Goal: Information Seeking & Learning: Compare options

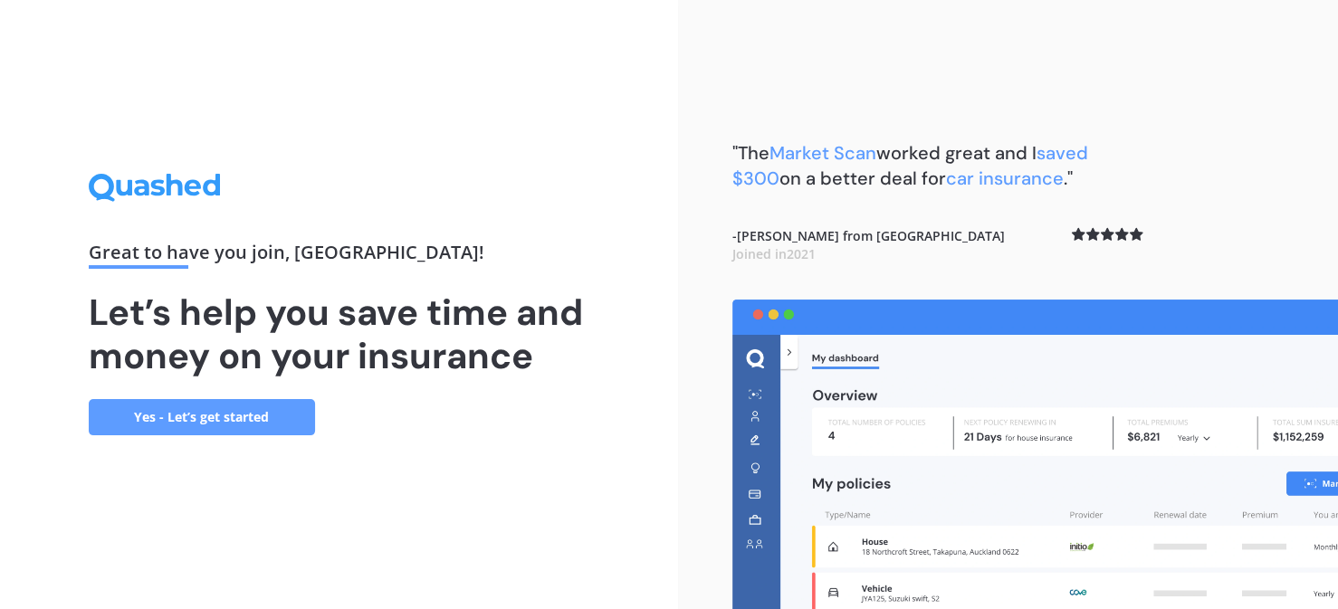
click at [225, 412] on link "Yes - Let’s get started" at bounding box center [202, 417] width 226 height 36
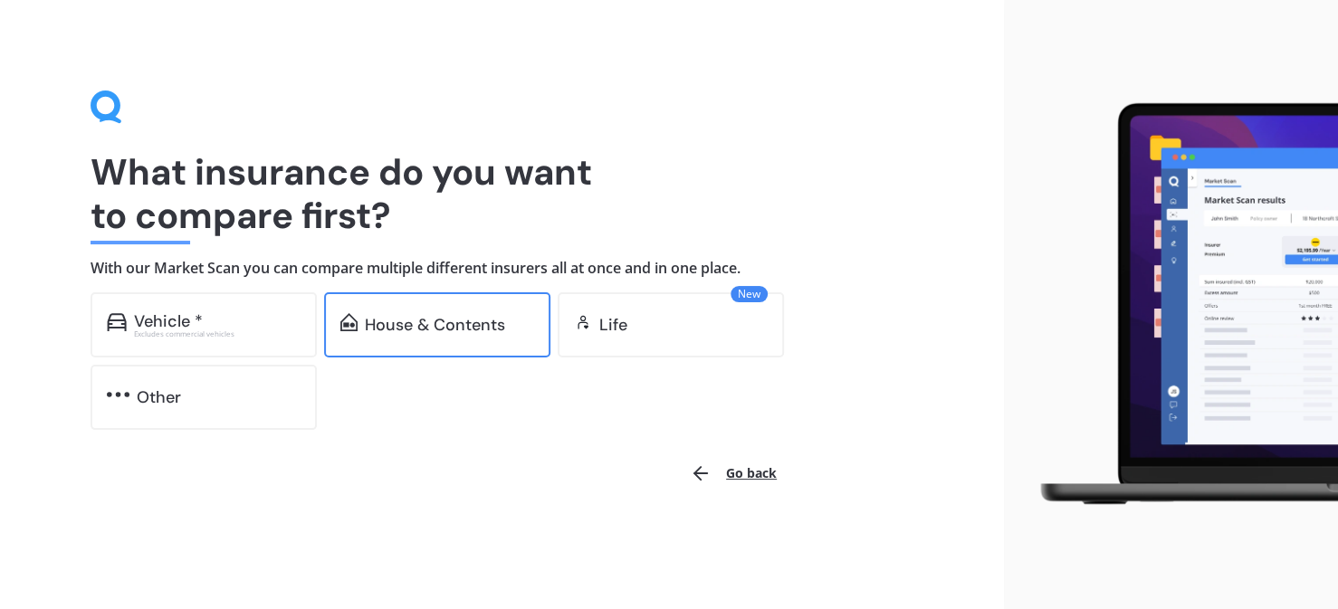
click at [449, 303] on div "House & Contents" at bounding box center [437, 325] width 226 height 65
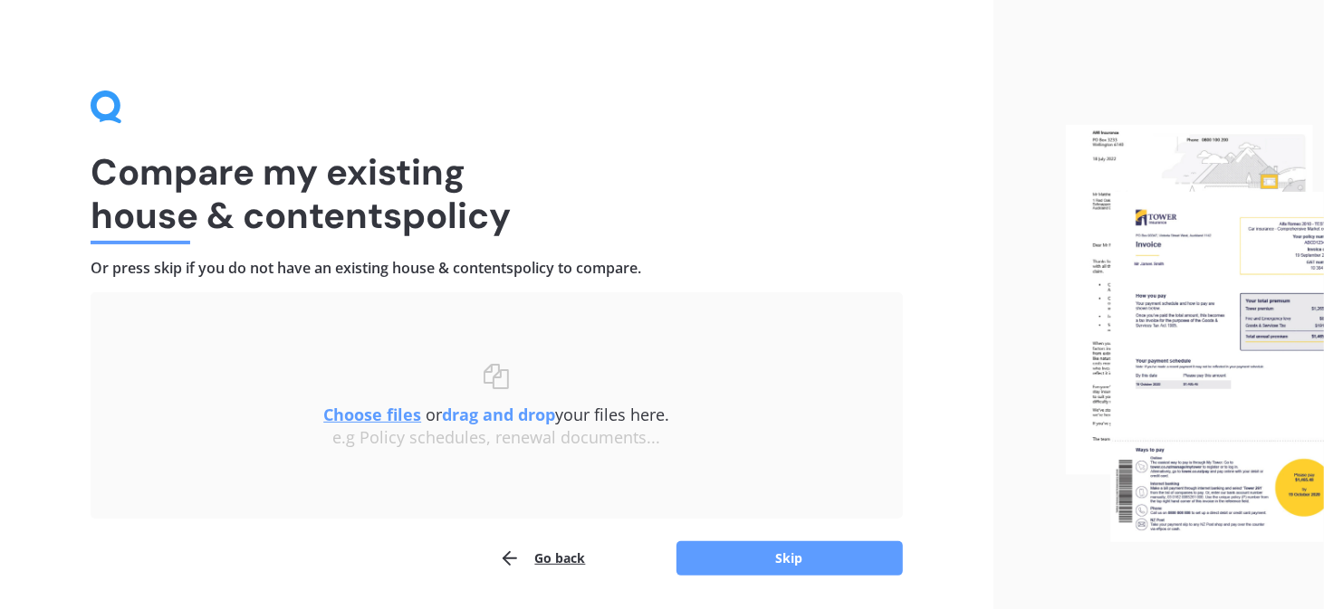
click at [377, 413] on u "Choose files" at bounding box center [372, 415] width 98 height 22
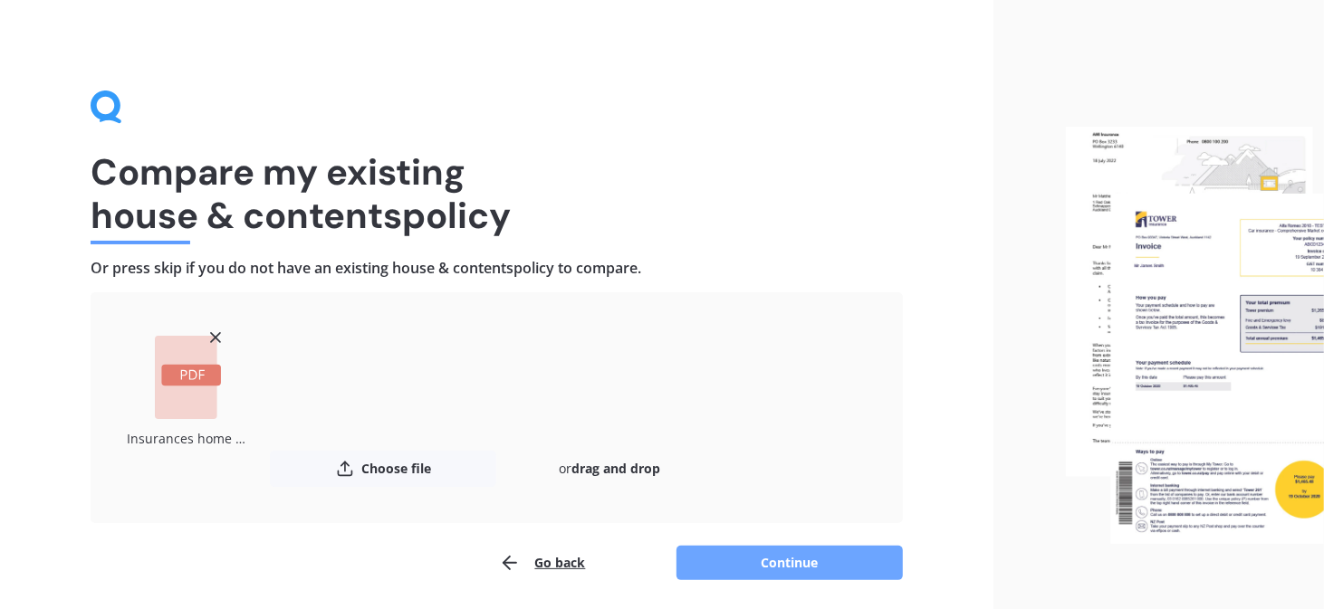
click at [809, 558] on button "Continue" at bounding box center [789, 563] width 226 height 34
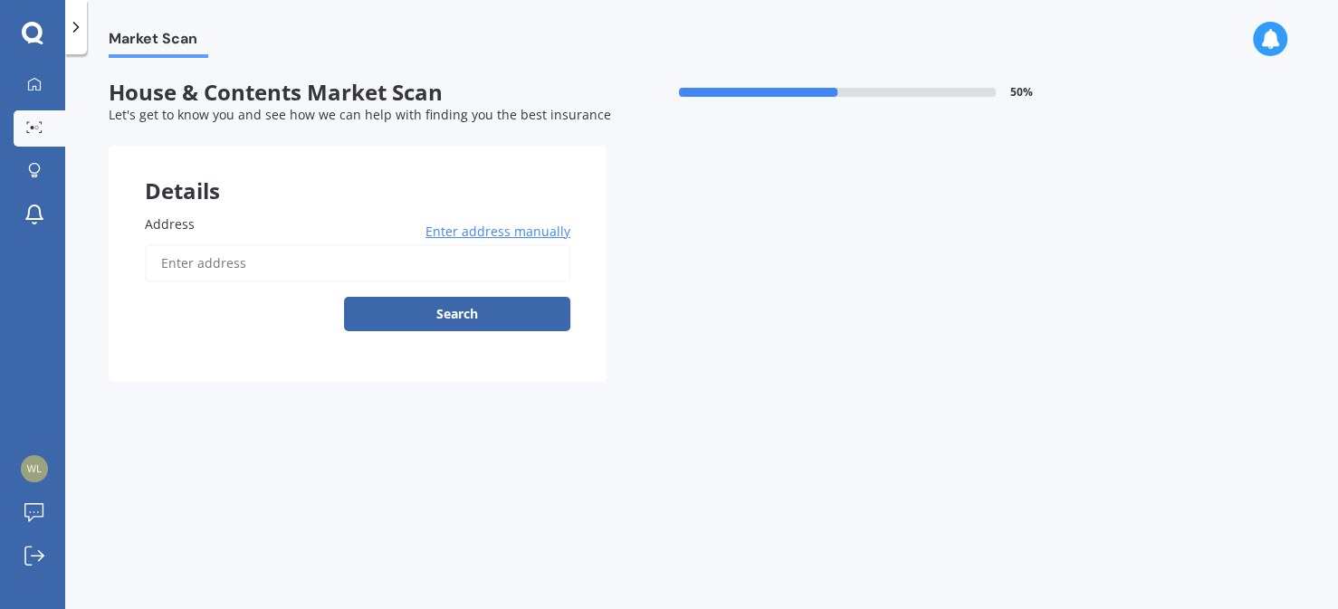
click at [243, 272] on input "Address" at bounding box center [358, 264] width 426 height 38
type input "[STREET_ADDRESS]"
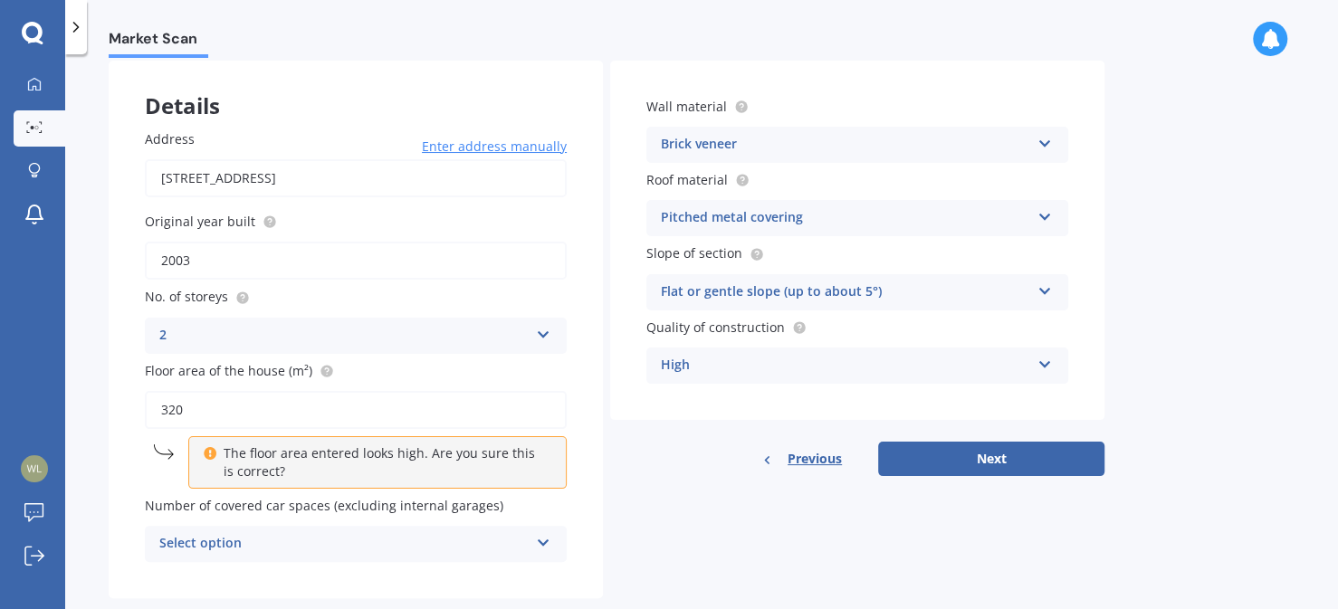
scroll to position [120, 0]
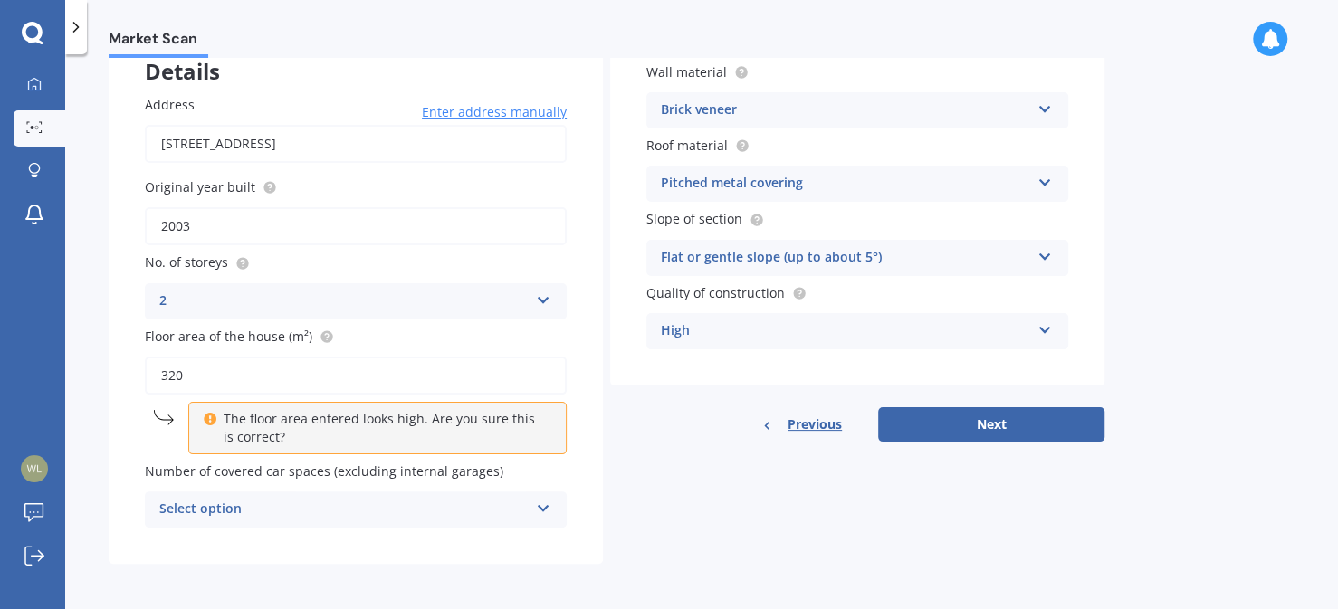
click at [546, 500] on icon at bounding box center [543, 505] width 15 height 13
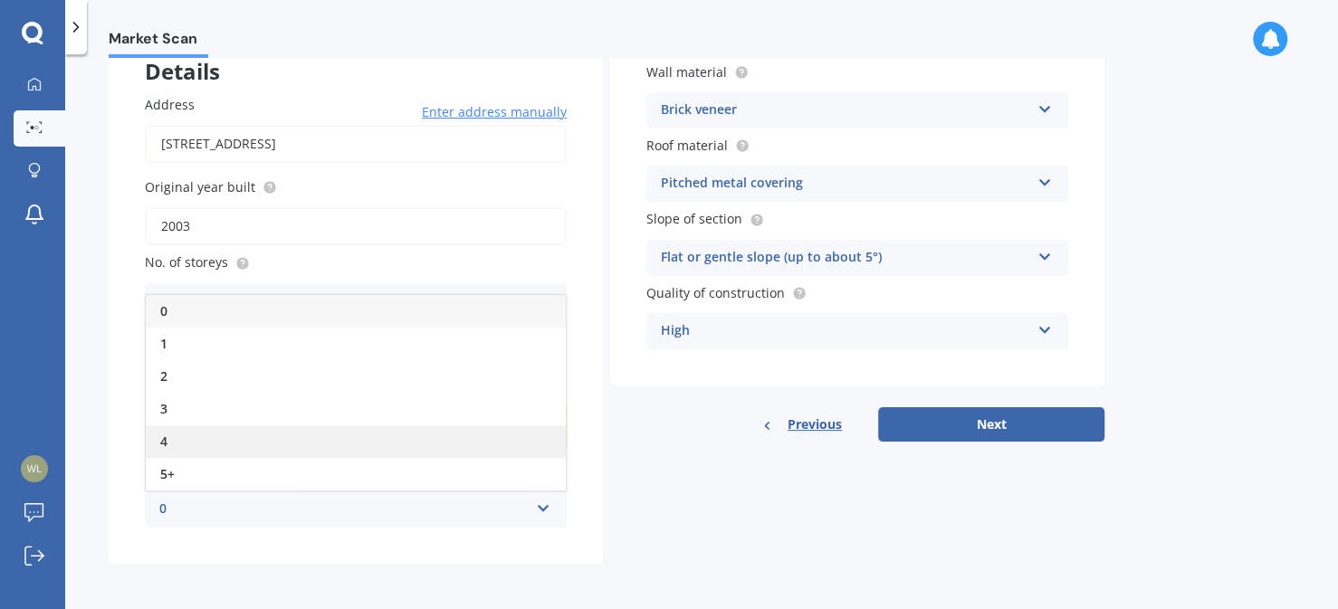
click at [167, 443] on span "4" at bounding box center [163, 441] width 7 height 17
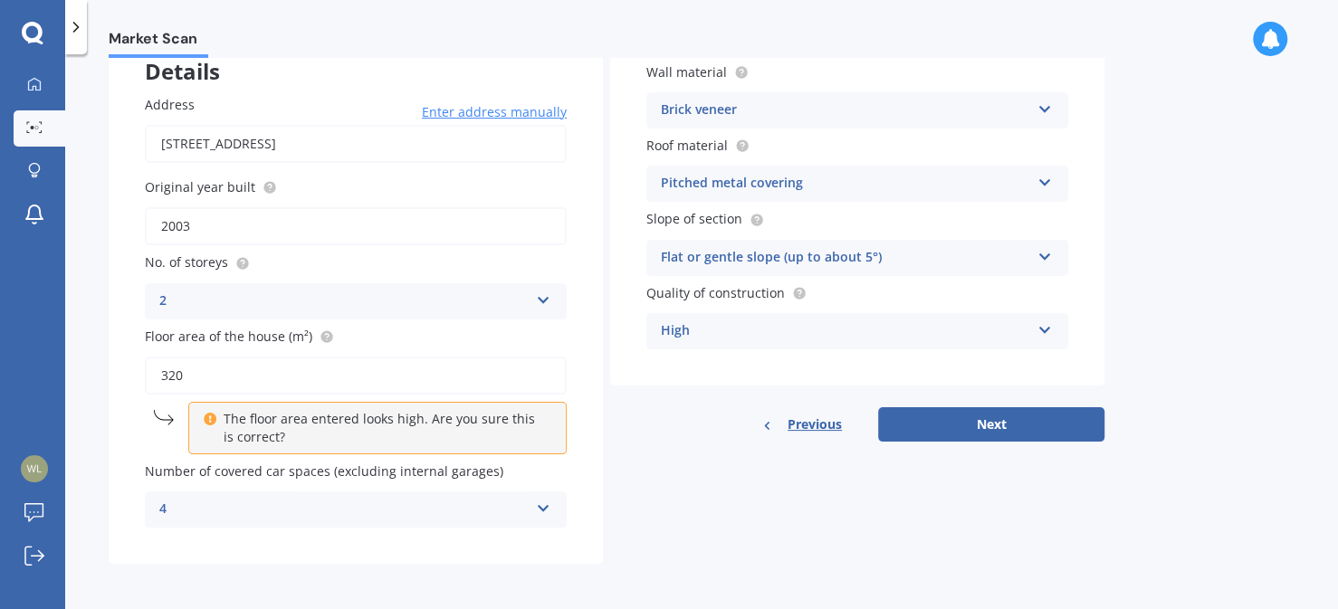
click at [263, 418] on p "The floor area entered looks high. Are you sure this is correct?" at bounding box center [384, 428] width 321 height 36
click at [1044, 106] on icon at bounding box center [1045, 106] width 15 height 13
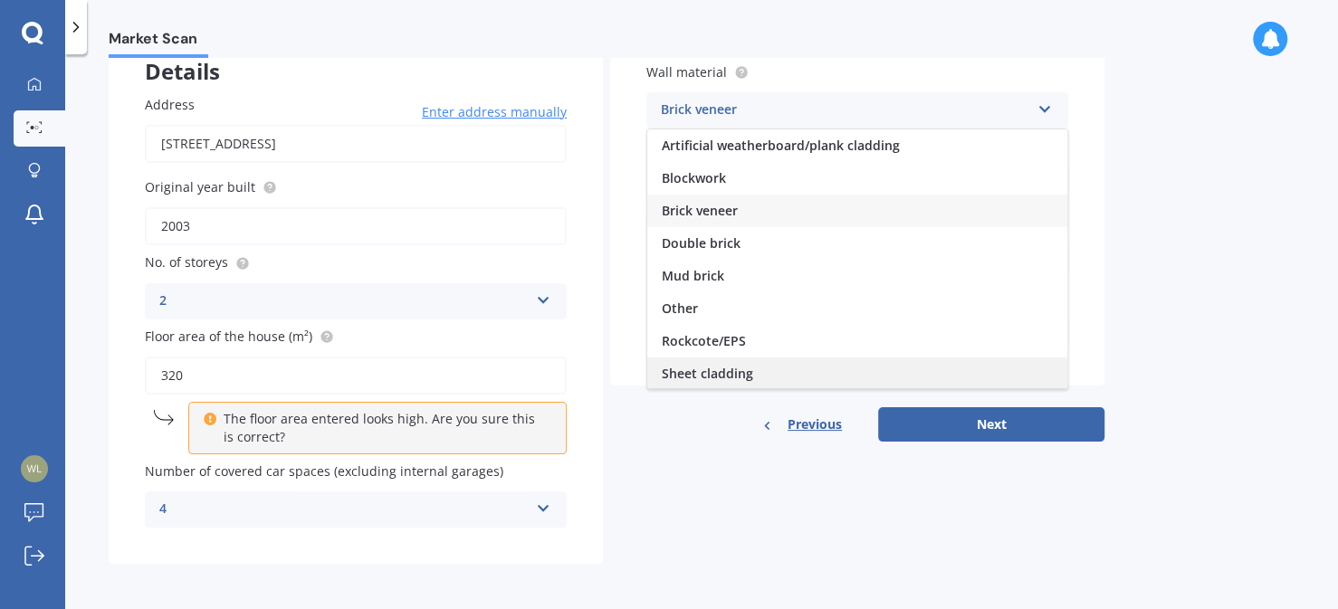
click at [724, 375] on span "Sheet cladding" at bounding box center [707, 373] width 91 height 17
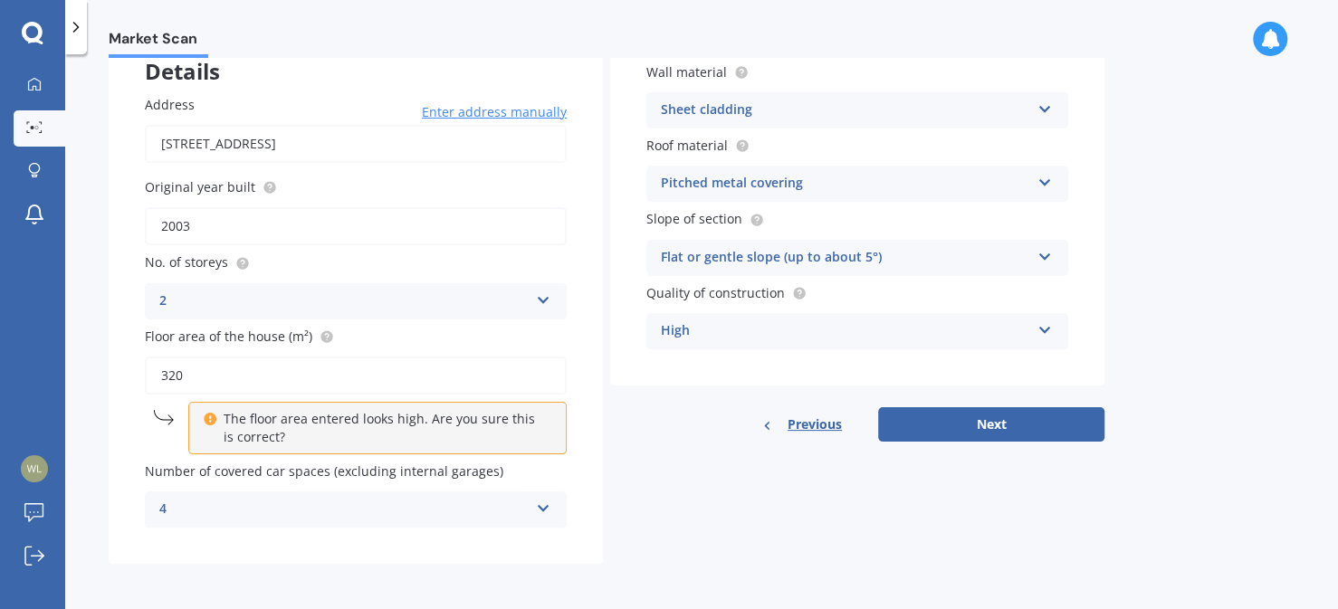
click at [1041, 251] on icon at bounding box center [1045, 253] width 15 height 13
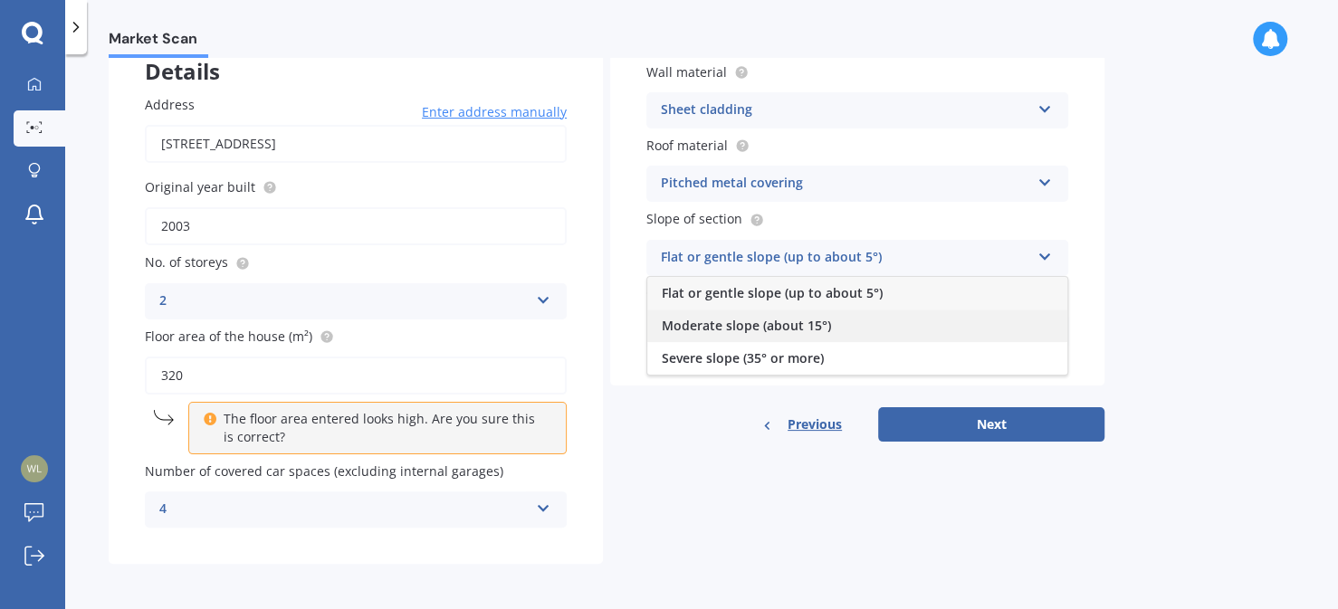
click at [798, 327] on span "Moderate slope (about 15°)" at bounding box center [746, 325] width 169 height 17
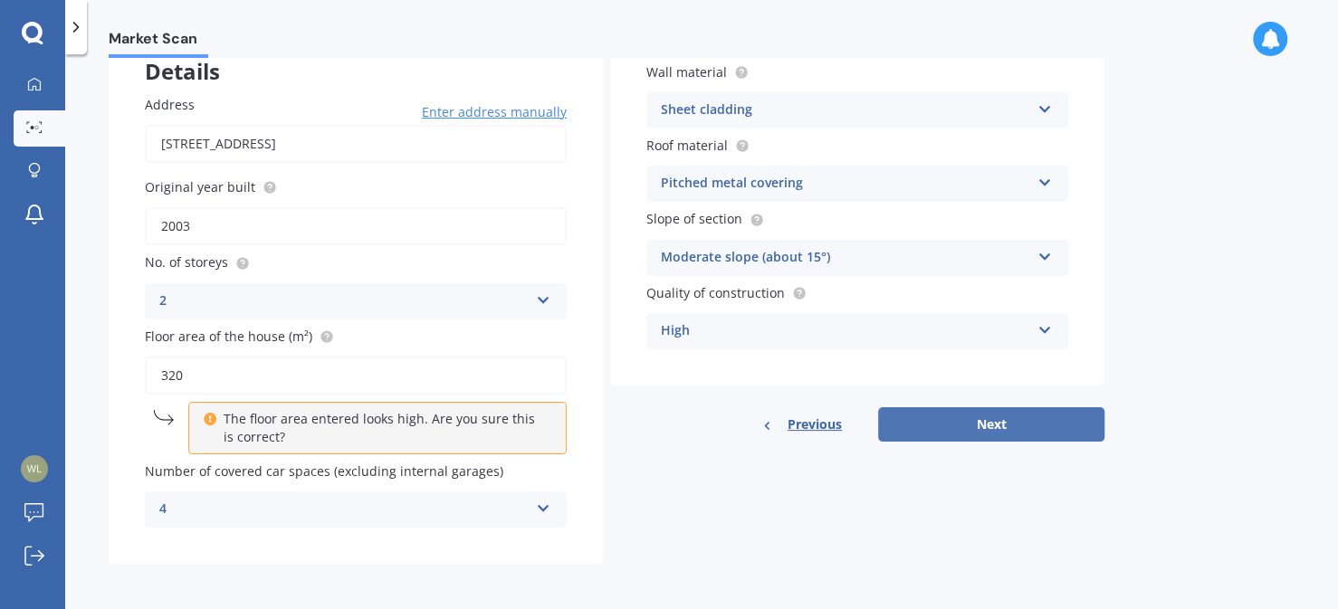
click at [985, 424] on button "Next" at bounding box center [991, 425] width 226 height 34
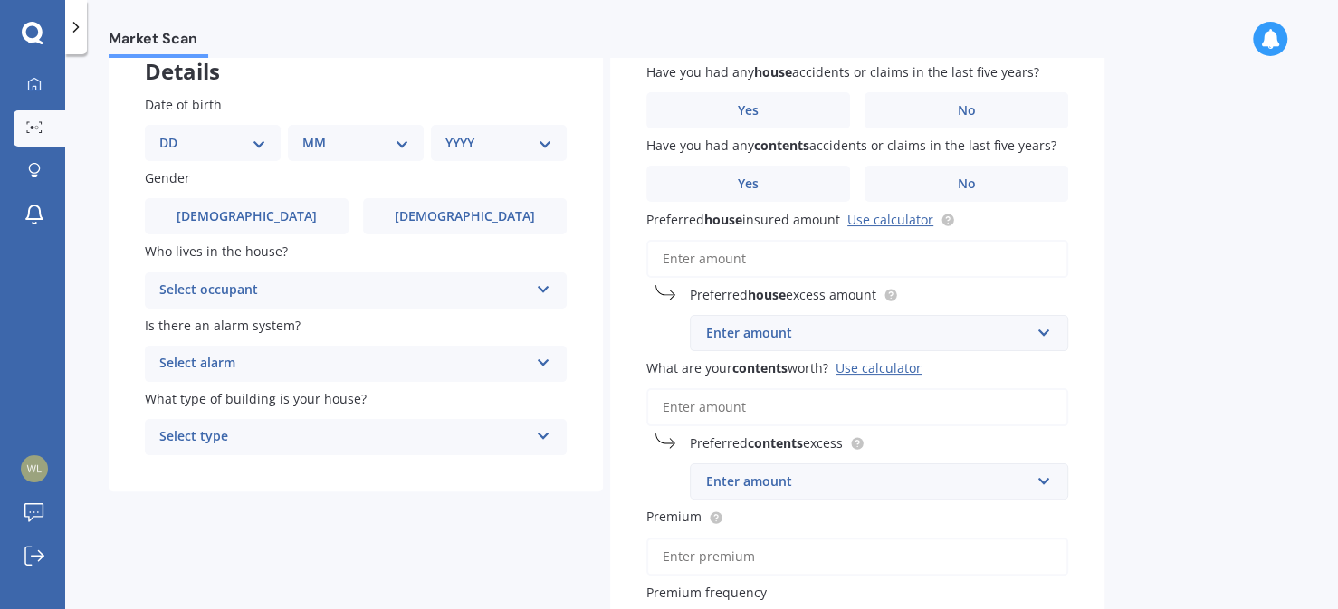
scroll to position [0, 0]
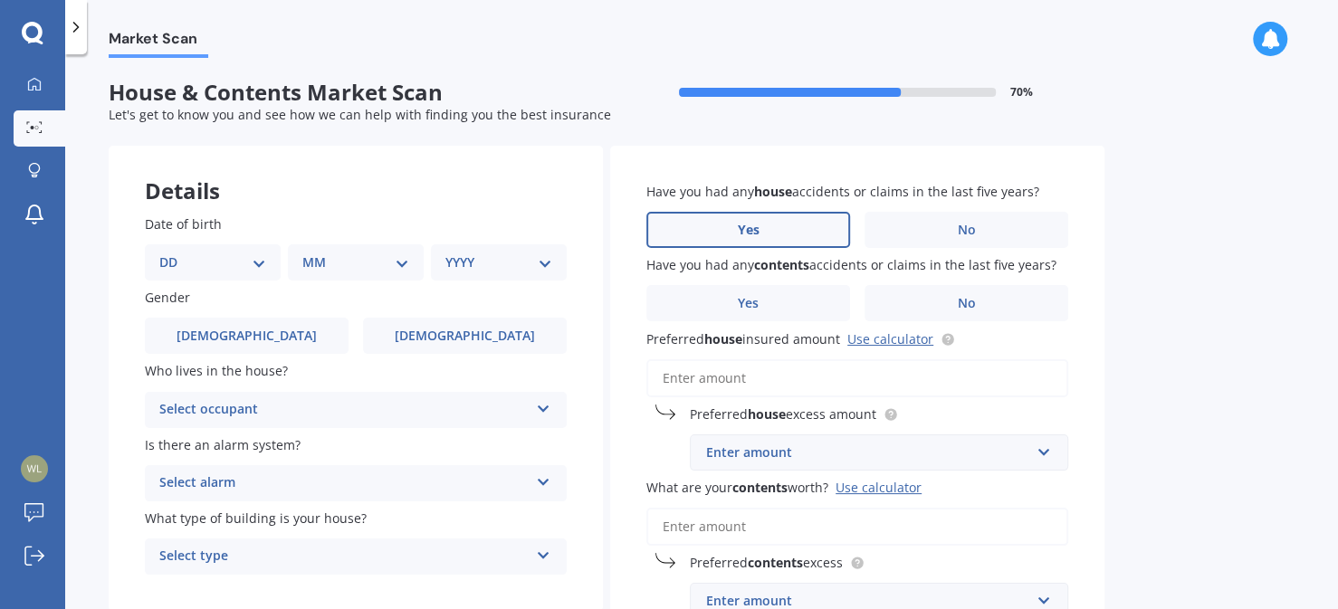
click at [753, 235] on span "Yes" at bounding box center [749, 230] width 22 height 15
click at [0, 0] on input "Yes" at bounding box center [0, 0] width 0 height 0
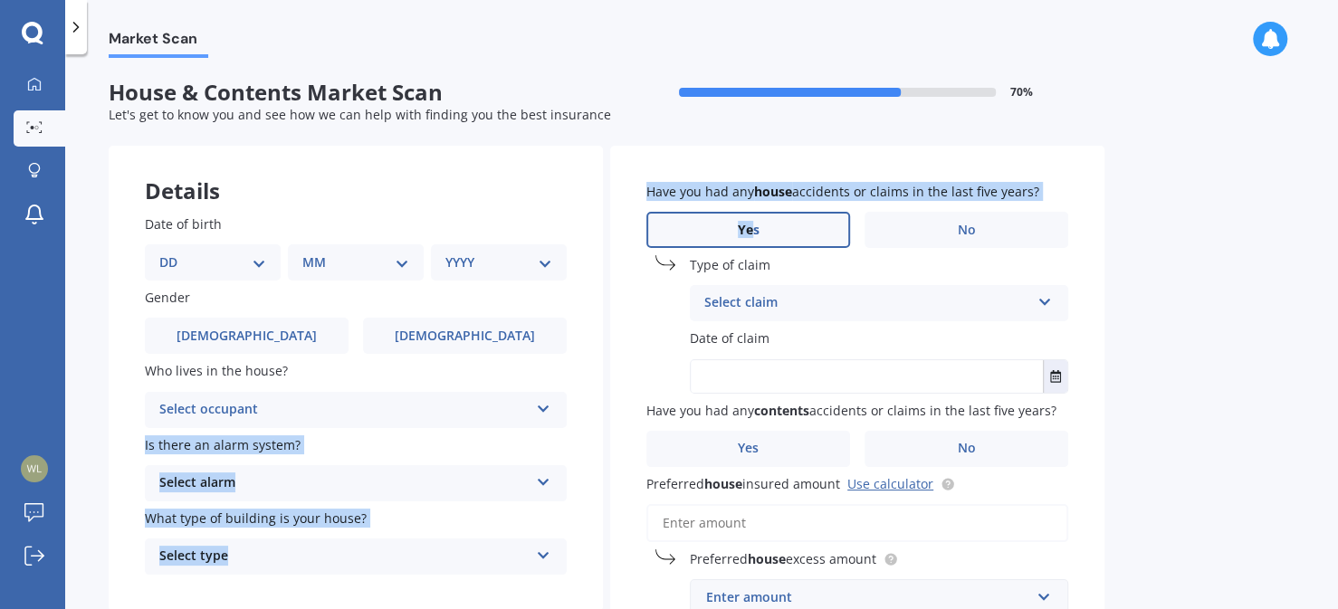
drag, startPoint x: 753, startPoint y: 235, endPoint x: 580, endPoint y: 410, distance: 246.5
click at [580, 410] on div "Details Date of birth DD 01 02 03 04 05 06 07 08 09 10 11 12 13 14 15 16 17 18 …" at bounding box center [607, 613] width 996 height 935
click at [548, 412] on icon at bounding box center [543, 405] width 15 height 13
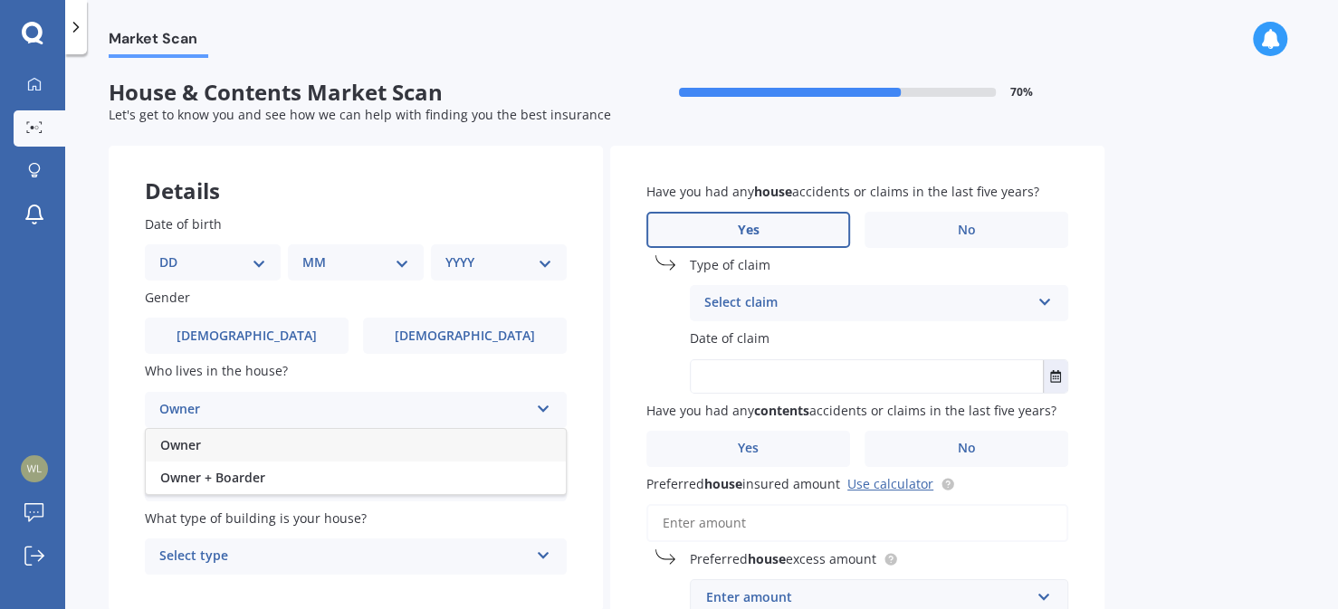
click at [198, 440] on span "Owner" at bounding box center [180, 445] width 41 height 17
click at [255, 265] on select "DD 01 02 03 04 05 06 07 08 09 10 11 12 13 14 15 16 17 18 19 20 21 22 23 24 25 2…" at bounding box center [212, 263] width 107 height 20
select select "10"
click at [173, 253] on select "DD 01 02 03 04 05 06 07 08 09 10 11 12 13 14 15 16 17 18 19 20 21 22 23 24 25 2…" at bounding box center [212, 263] width 107 height 20
click at [400, 262] on select "MM 01 02 03 04 05 06 07 08 09 10 11 12" at bounding box center [360, 263] width 100 height 20
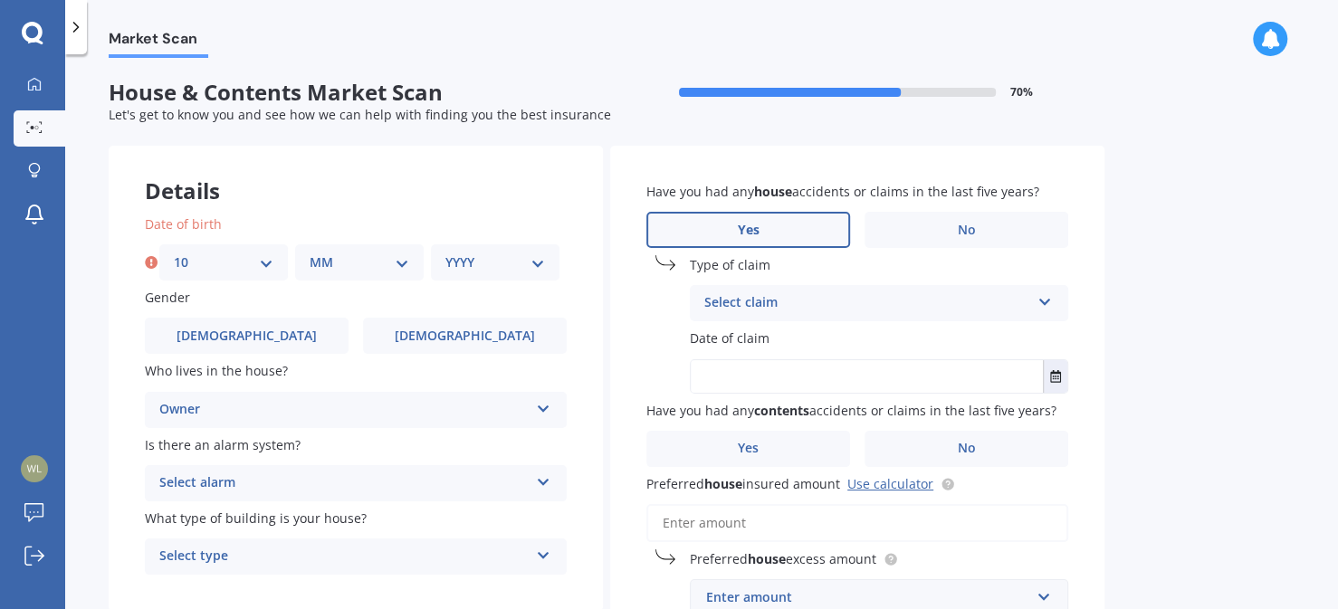
select select "03"
click at [310, 253] on select "MM 01 02 03 04 05 06 07 08 09 10 11 12" at bounding box center [360, 263] width 100 height 20
click at [540, 262] on select "YYYY 2009 2008 2007 2006 2005 2004 2003 2002 2001 2000 1999 1998 1997 1996 1995…" at bounding box center [496, 263] width 100 height 20
select select "1966"
click at [446, 253] on select "YYYY 2009 2008 2007 2006 2005 2004 2003 2002 2001 2000 1999 1998 1997 1996 1995…" at bounding box center [496, 263] width 100 height 20
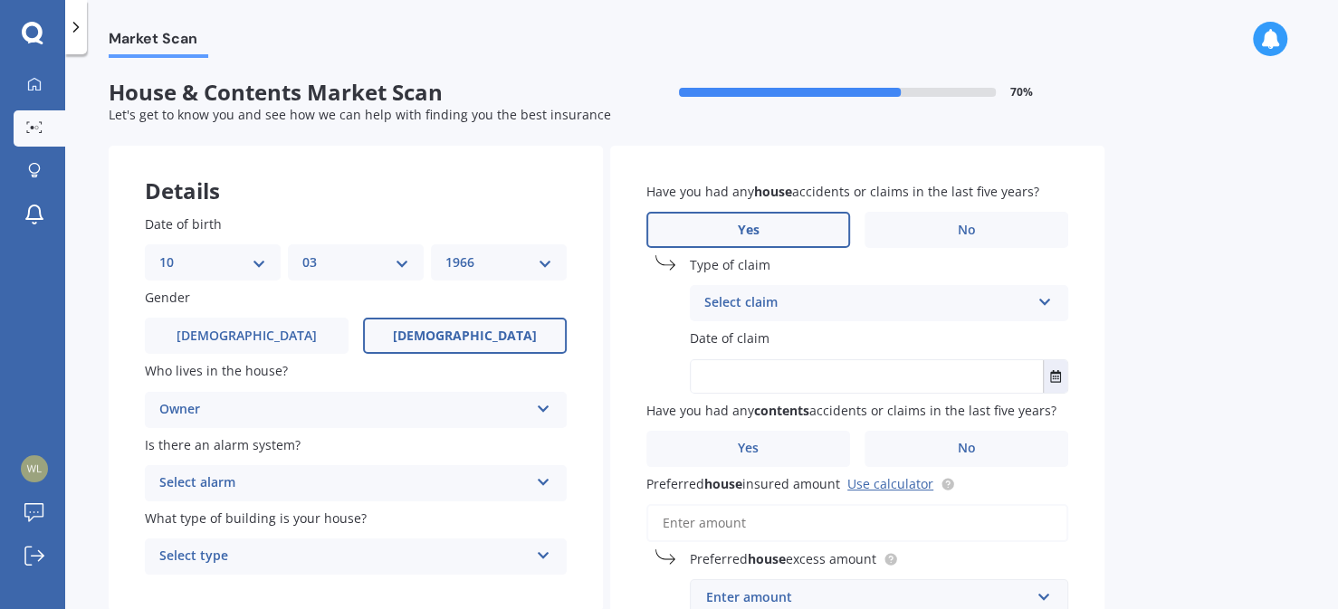
click at [437, 332] on label "[DEMOGRAPHIC_DATA]" at bounding box center [465, 336] width 204 height 36
click at [0, 0] on input "[DEMOGRAPHIC_DATA]" at bounding box center [0, 0] width 0 height 0
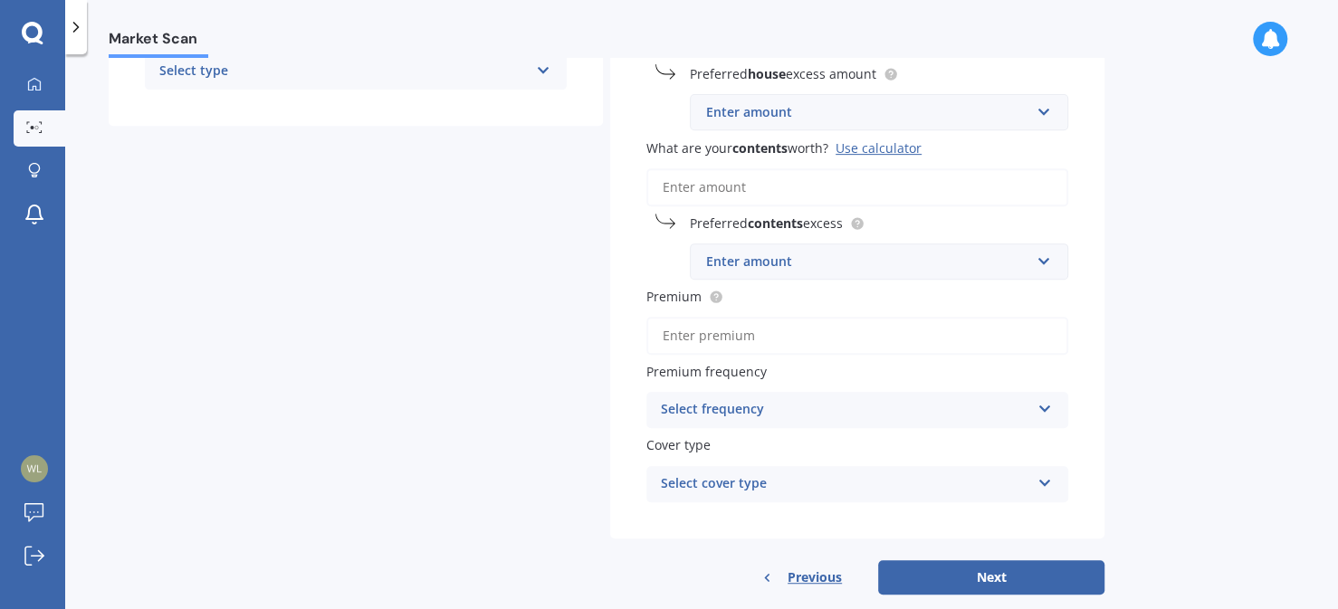
click at [1332, 7] on div "Market Scan" at bounding box center [701, 29] width 1273 height 58
click at [1333, 8] on div "Market Scan" at bounding box center [701, 29] width 1273 height 58
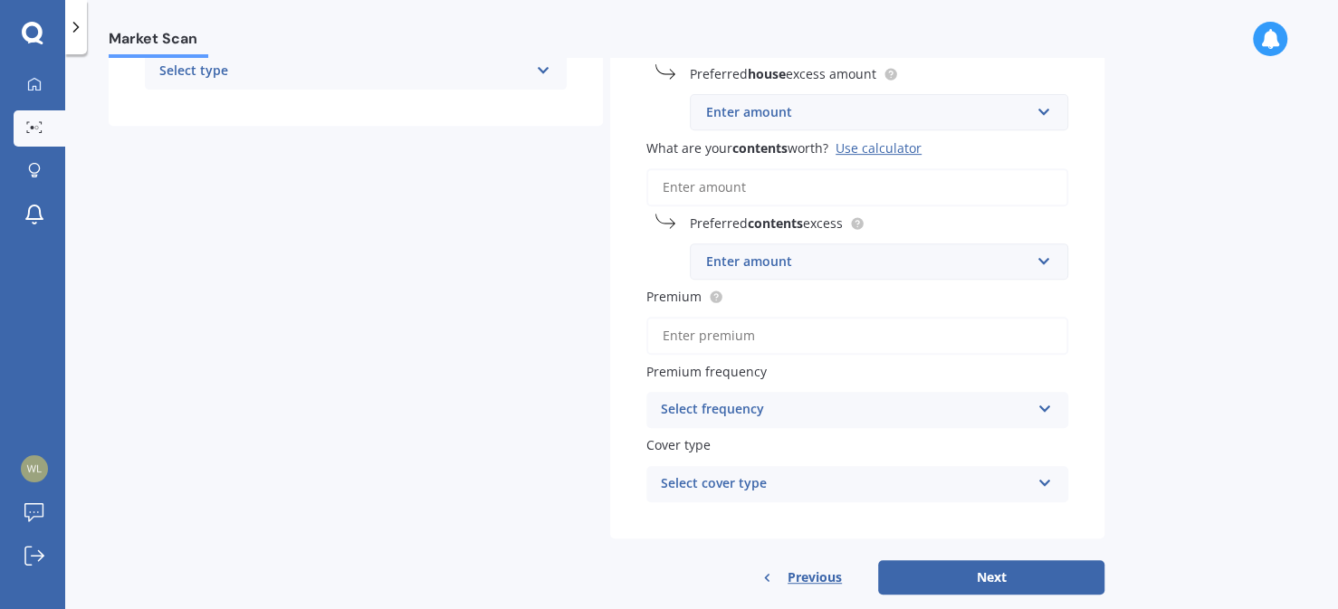
scroll to position [0, 0]
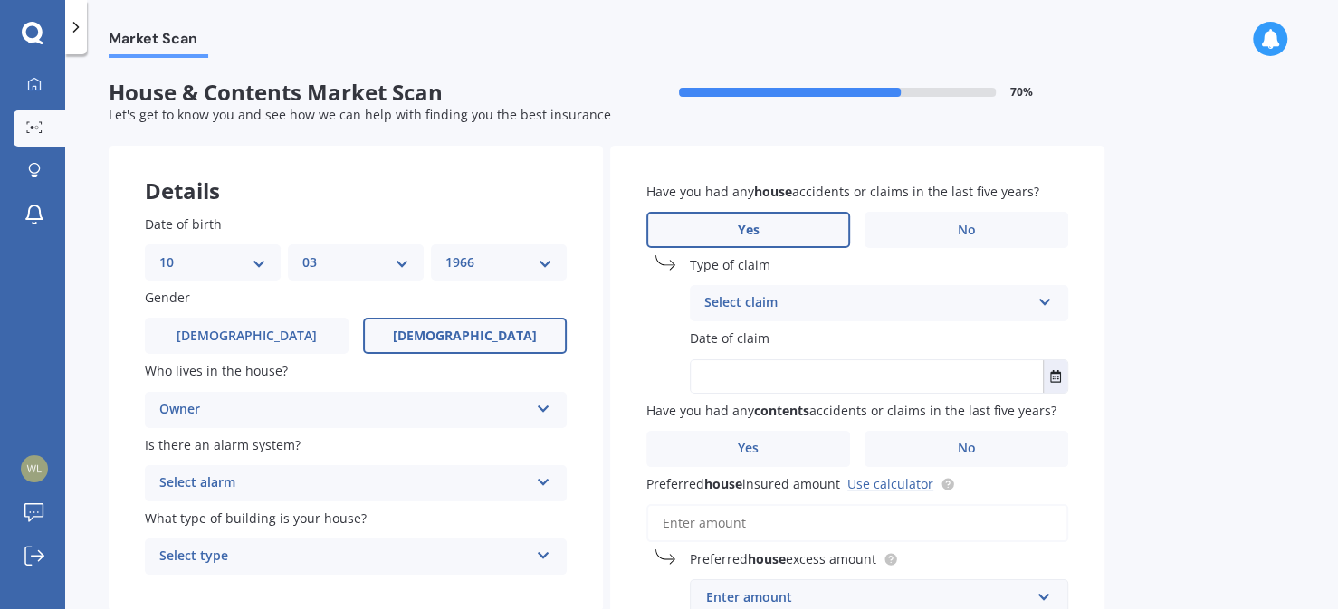
click at [1046, 303] on icon at bounding box center [1045, 299] width 15 height 13
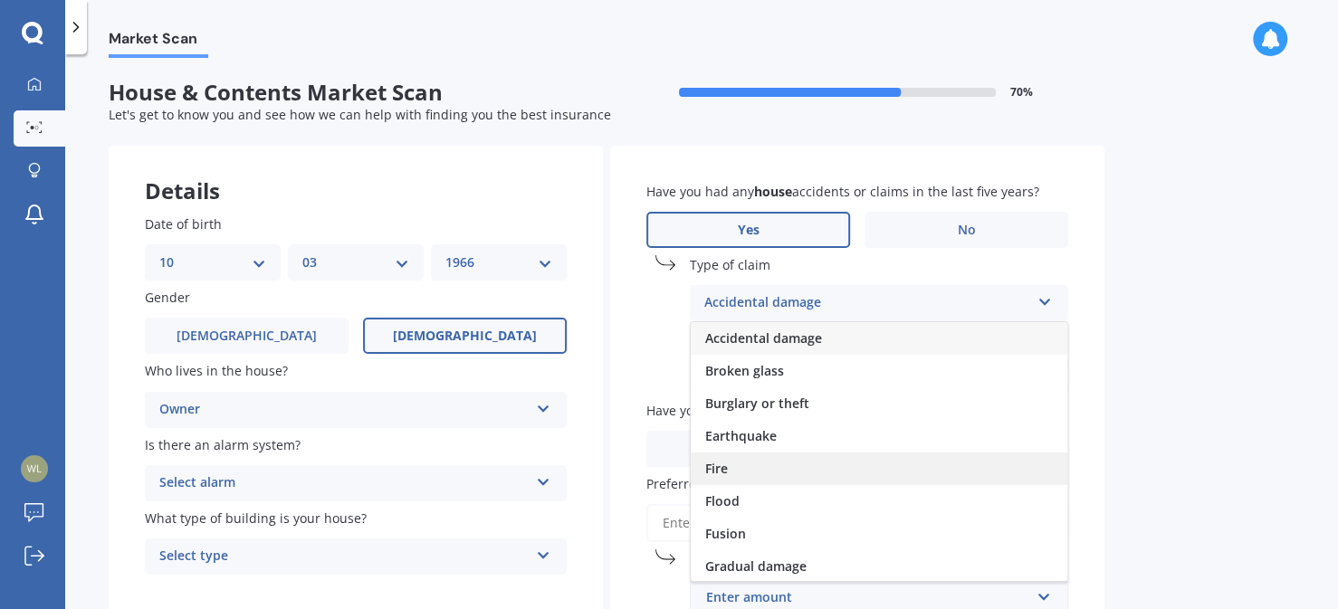
click at [772, 473] on div "Fire" at bounding box center [879, 469] width 377 height 33
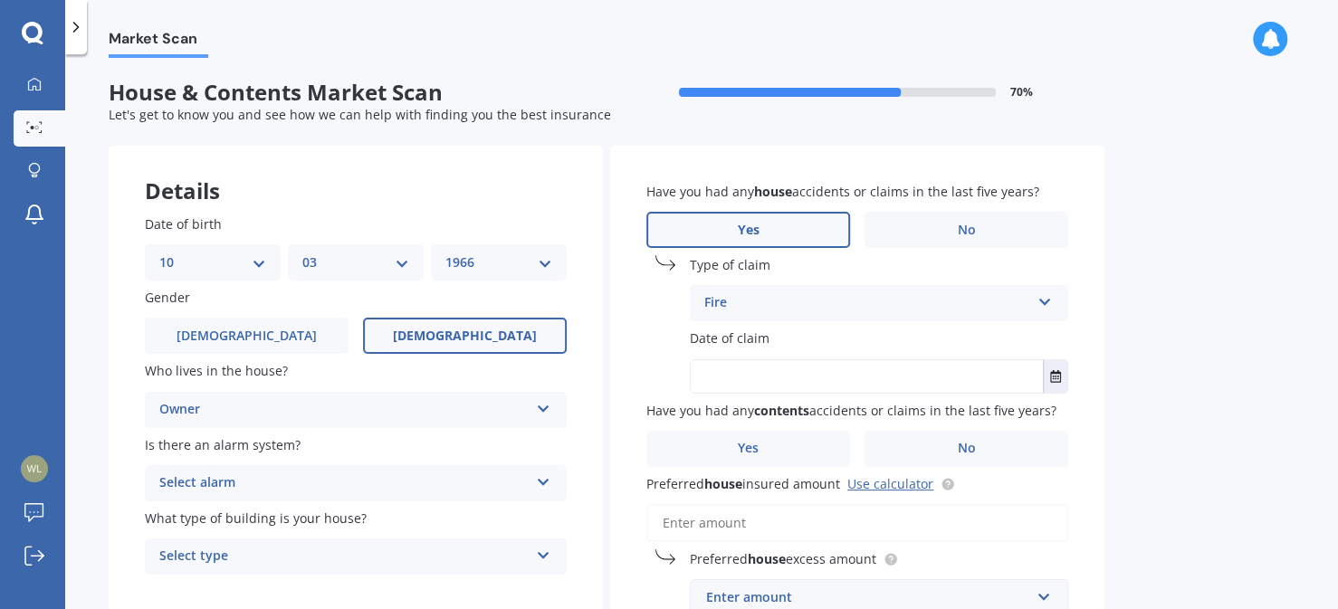
click at [891, 379] on input "text" at bounding box center [867, 376] width 352 height 33
type input "[DATE]"
click at [898, 448] on label "No" at bounding box center [967, 449] width 204 height 36
click at [0, 0] on input "No" at bounding box center [0, 0] width 0 height 0
click at [757, 522] on input "Preferred house insured amount Use calculator" at bounding box center [858, 523] width 422 height 38
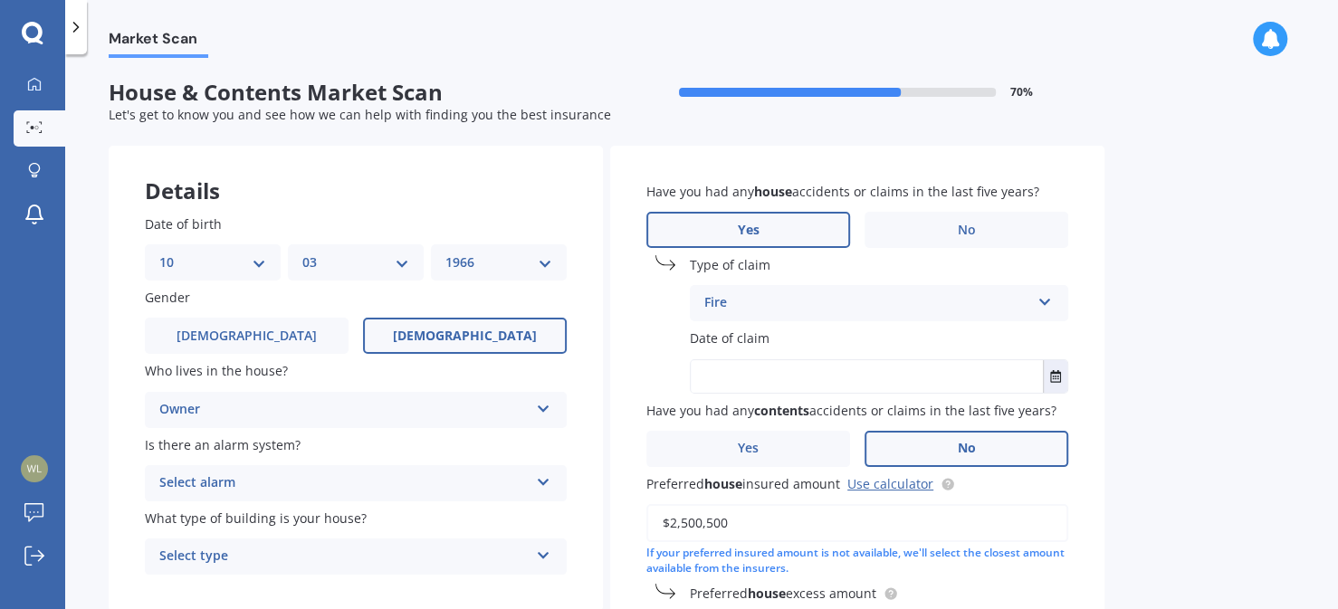
type input "$2,500,500"
click at [1324, 601] on div "Market Scan House & Contents Market Scan 70 % Let's get to know you and see how…" at bounding box center [701, 335] width 1273 height 555
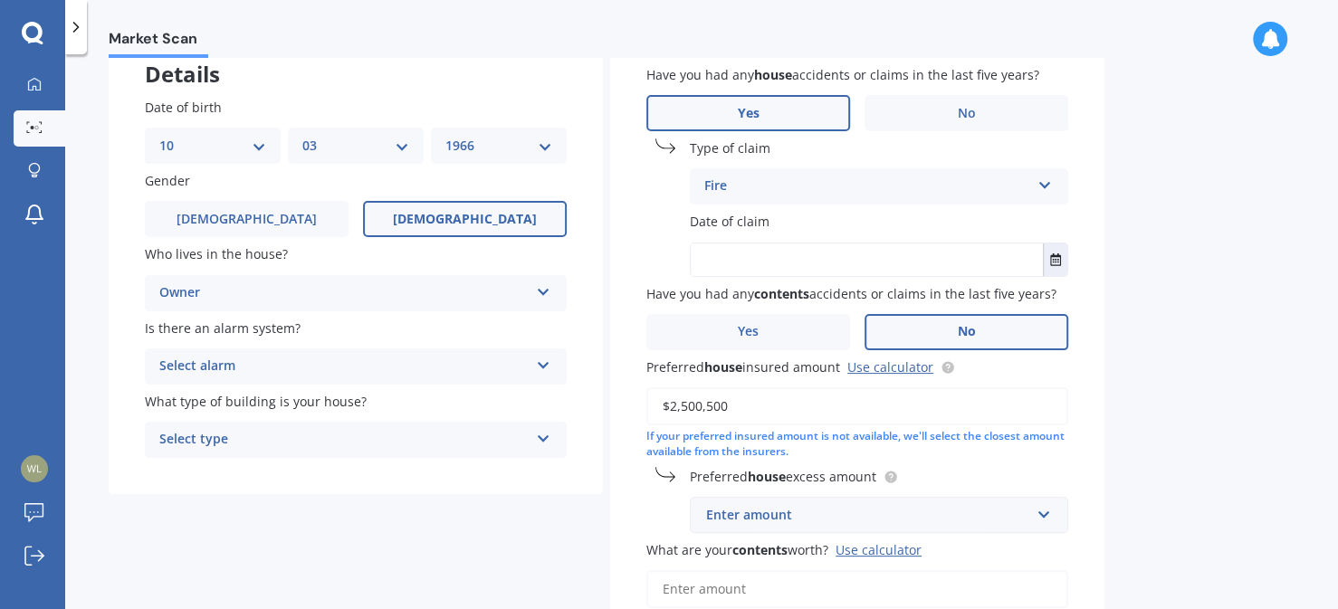
scroll to position [123, 0]
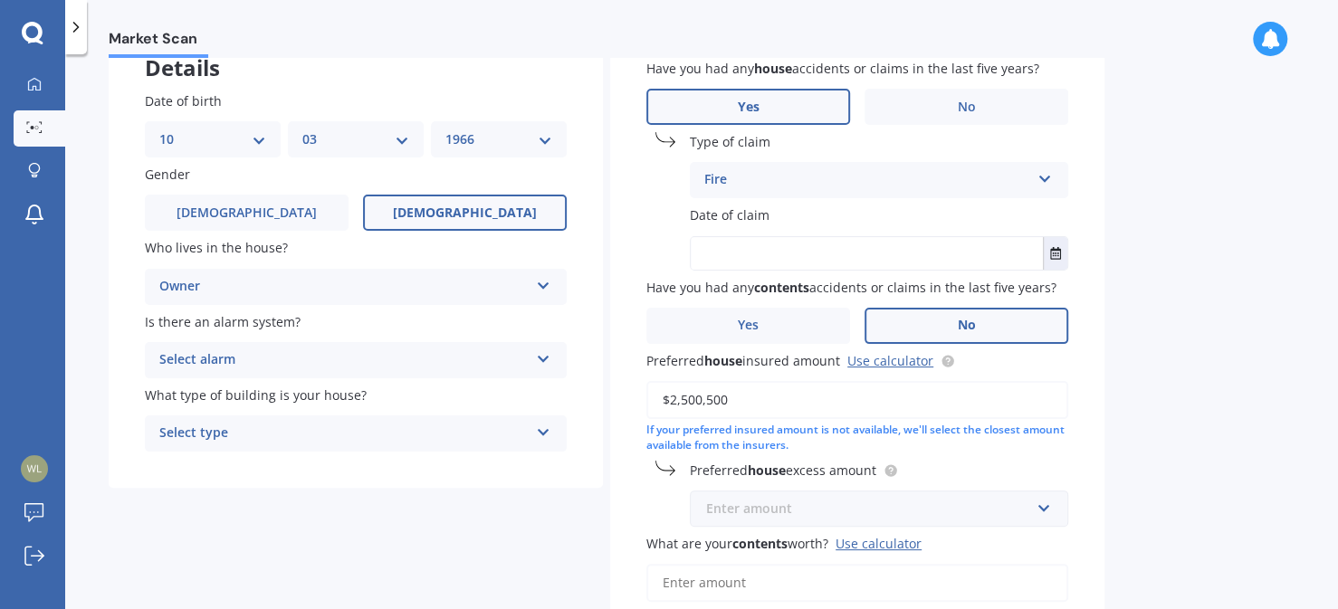
click at [1044, 519] on input "text" at bounding box center [873, 509] width 362 height 34
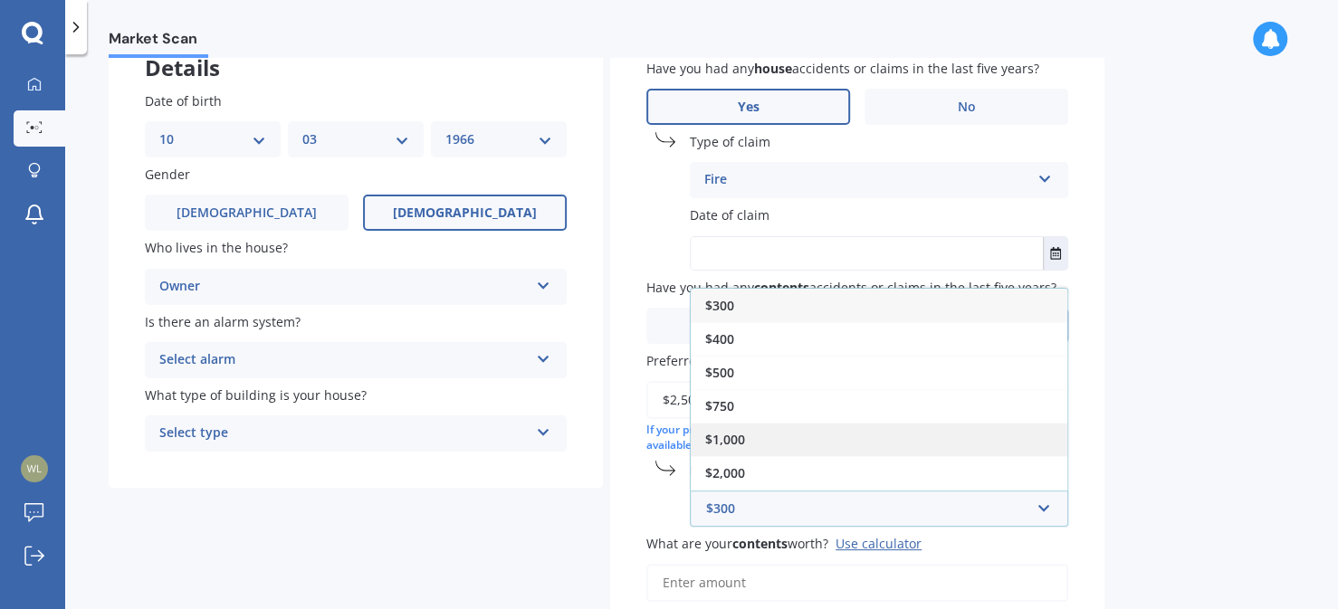
click at [770, 430] on div "$1,000" at bounding box center [879, 440] width 377 height 34
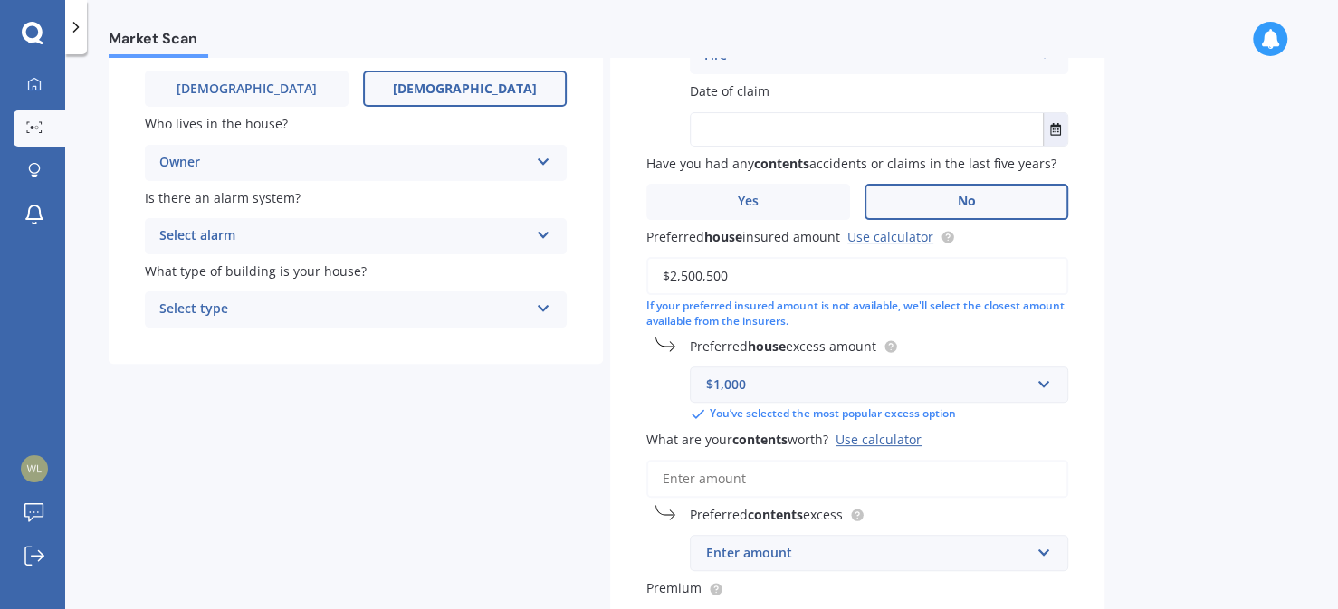
scroll to position [260, 0]
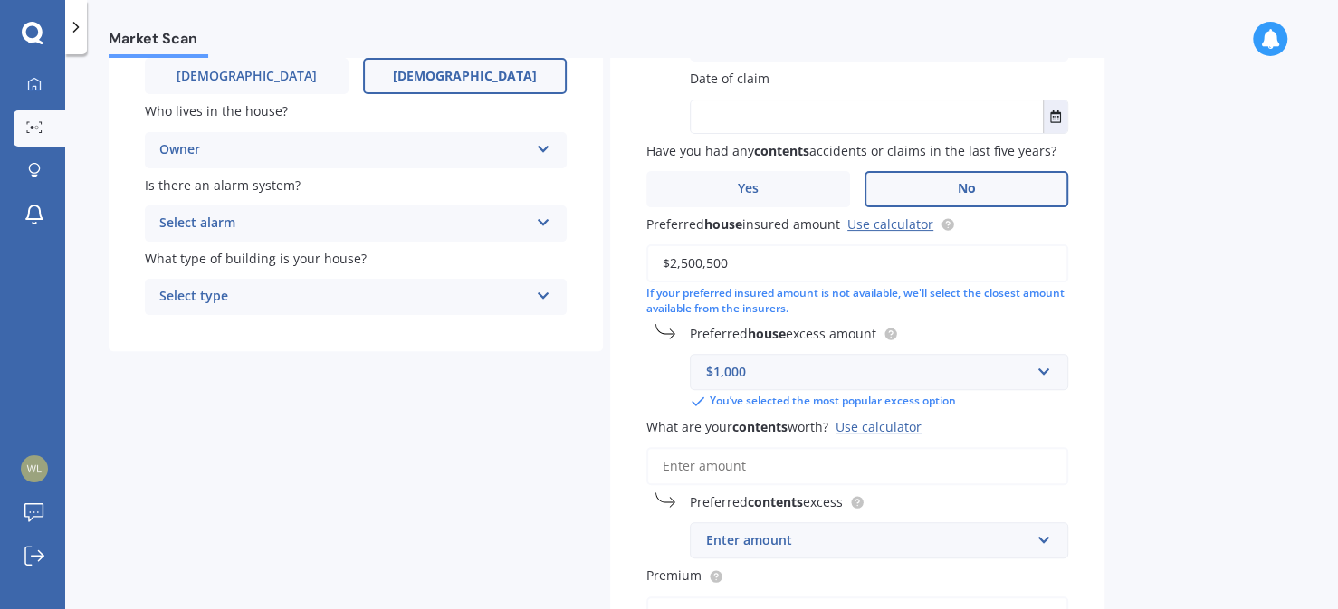
click at [714, 459] on input "What are your contents worth? Use calculator" at bounding box center [858, 466] width 422 height 38
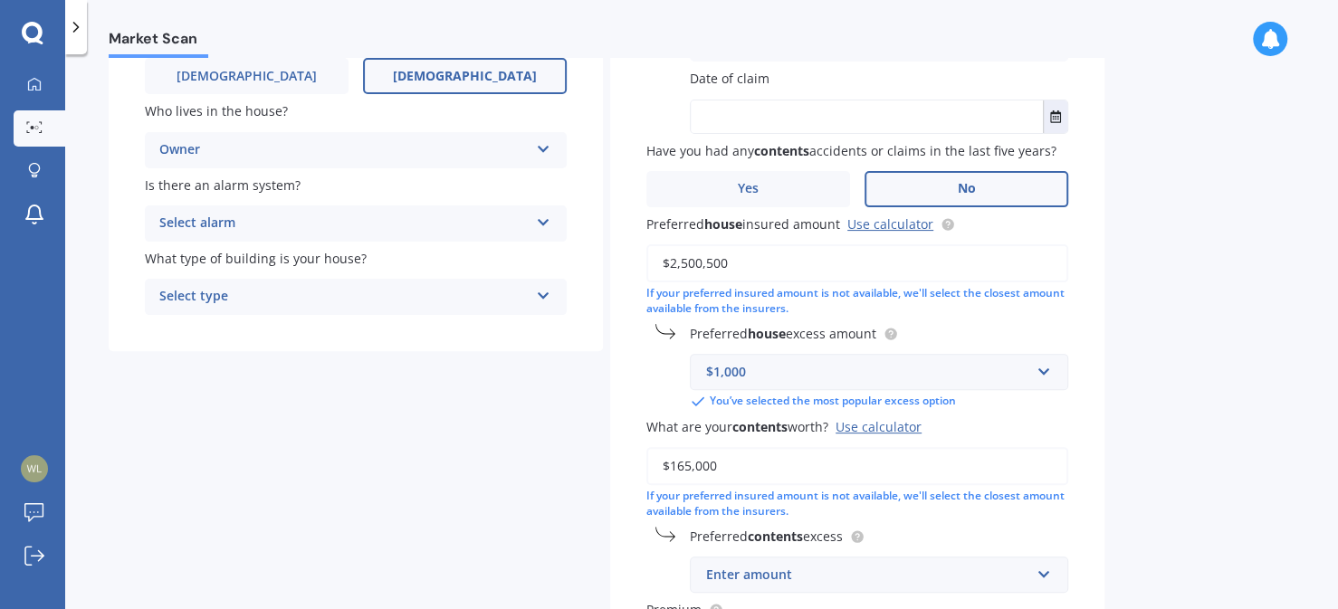
type input "$165,000"
drag, startPoint x: 1309, startPoint y: 419, endPoint x: 1309, endPoint y: 446, distance: 26.3
click at [1309, 446] on div "Market Scan House & Contents Market Scan 70 % Let's get to know you and see how…" at bounding box center [701, 335] width 1273 height 555
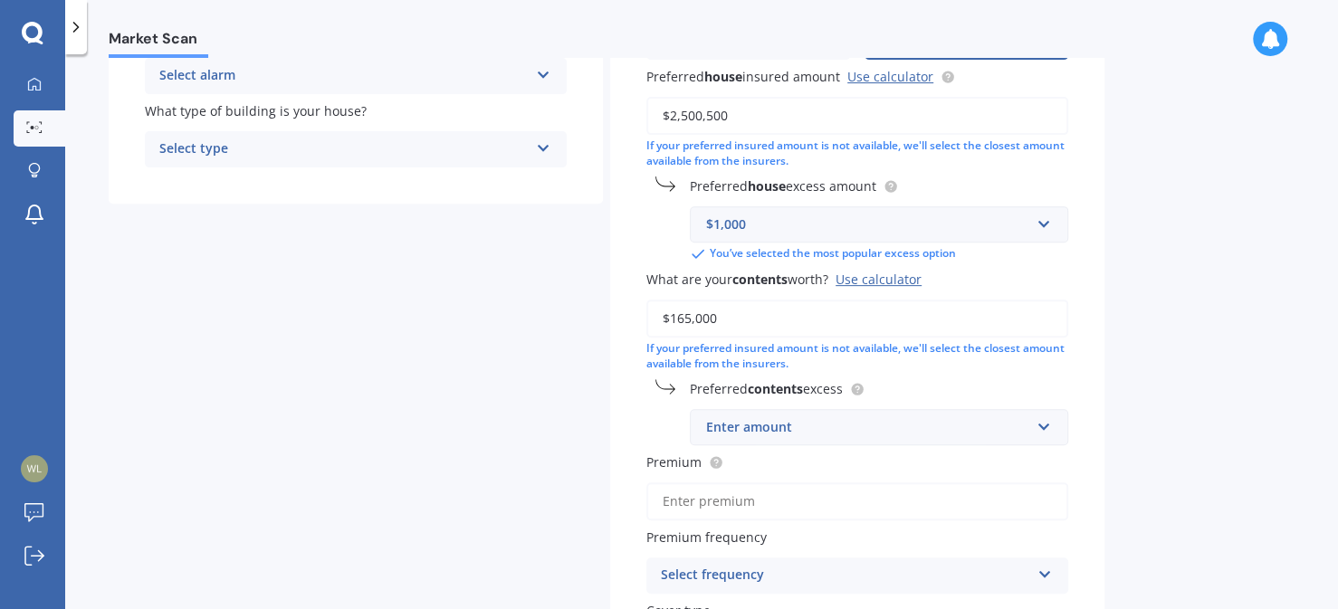
scroll to position [424, 0]
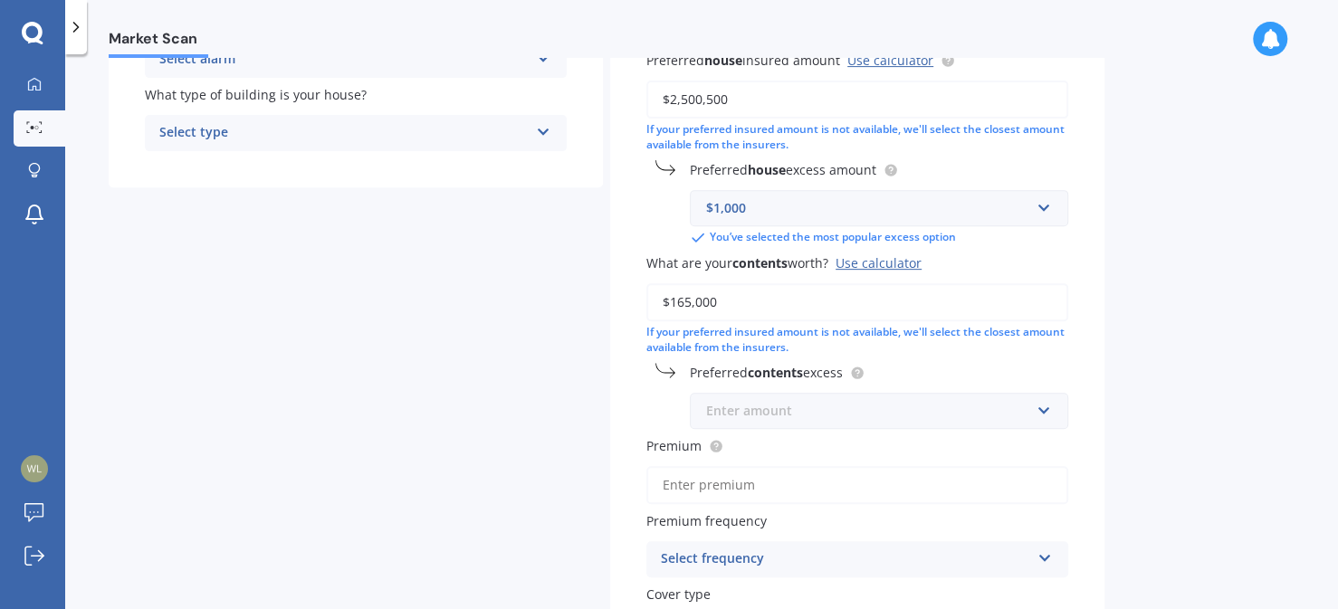
click at [1041, 408] on input "text" at bounding box center [873, 411] width 362 height 34
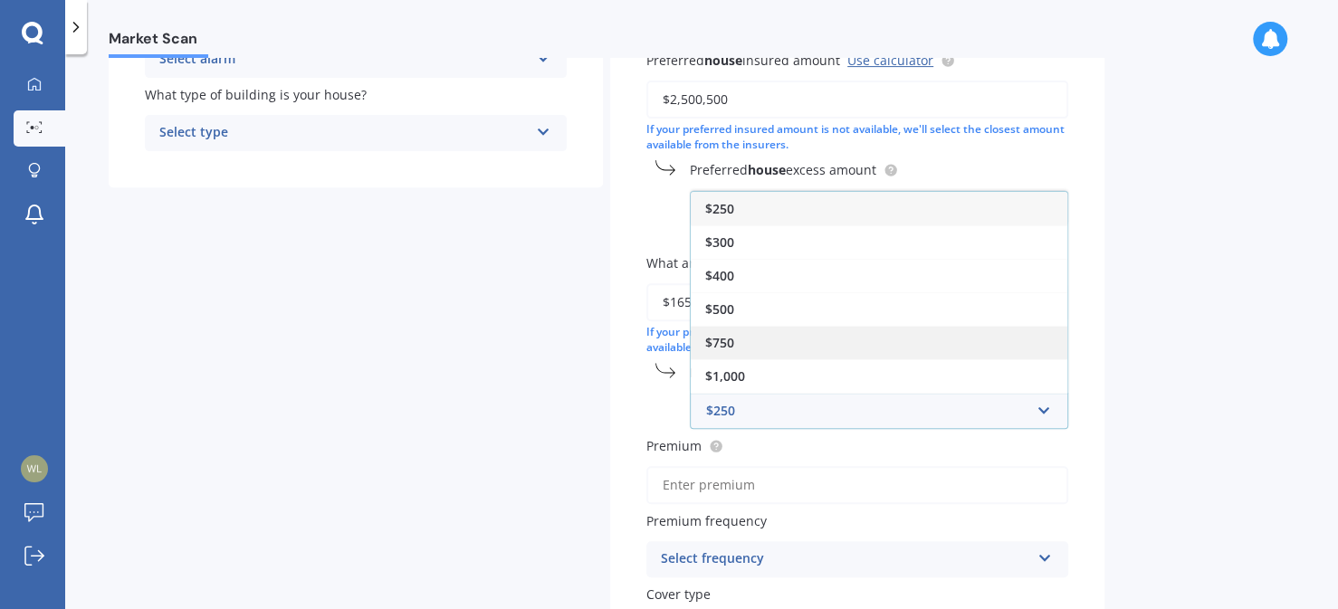
click at [801, 334] on div "$750" at bounding box center [879, 343] width 377 height 34
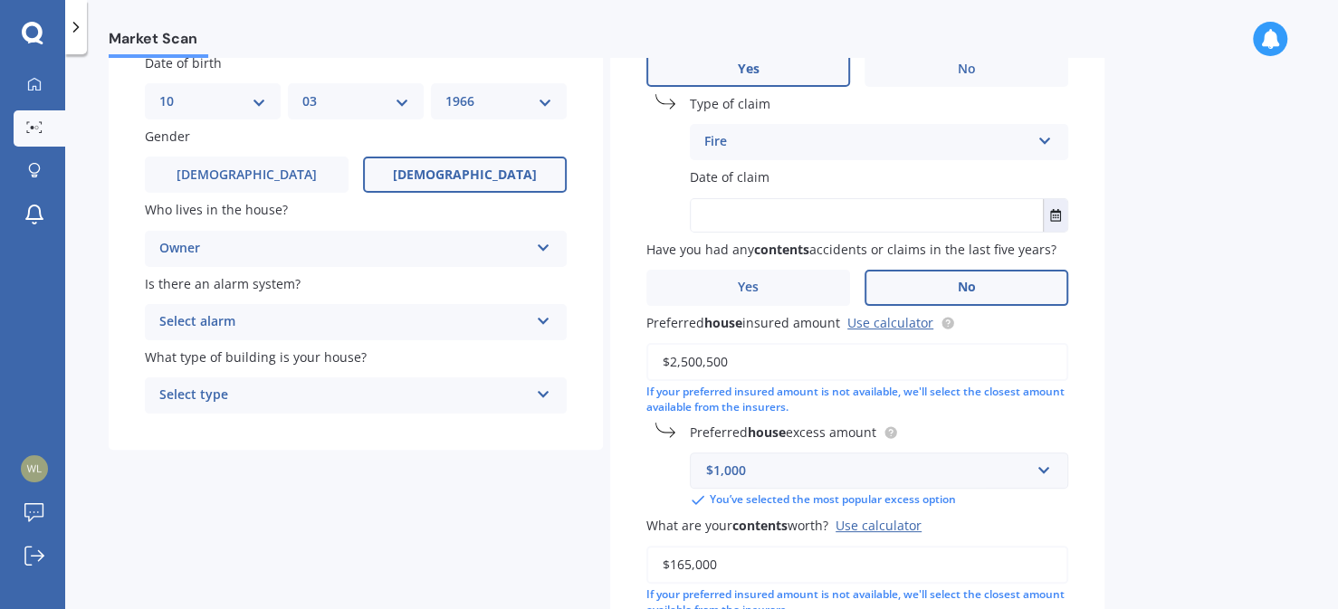
scroll to position [172, 0]
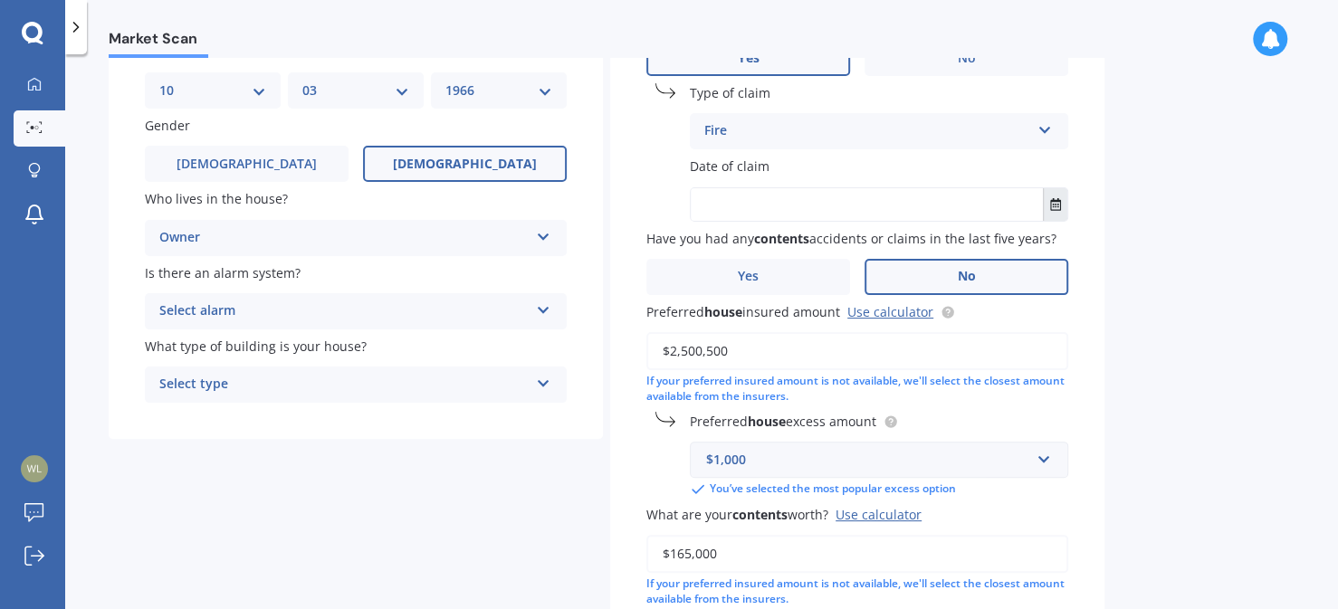
click at [1056, 199] on icon "Select date" at bounding box center [1056, 204] width 11 height 13
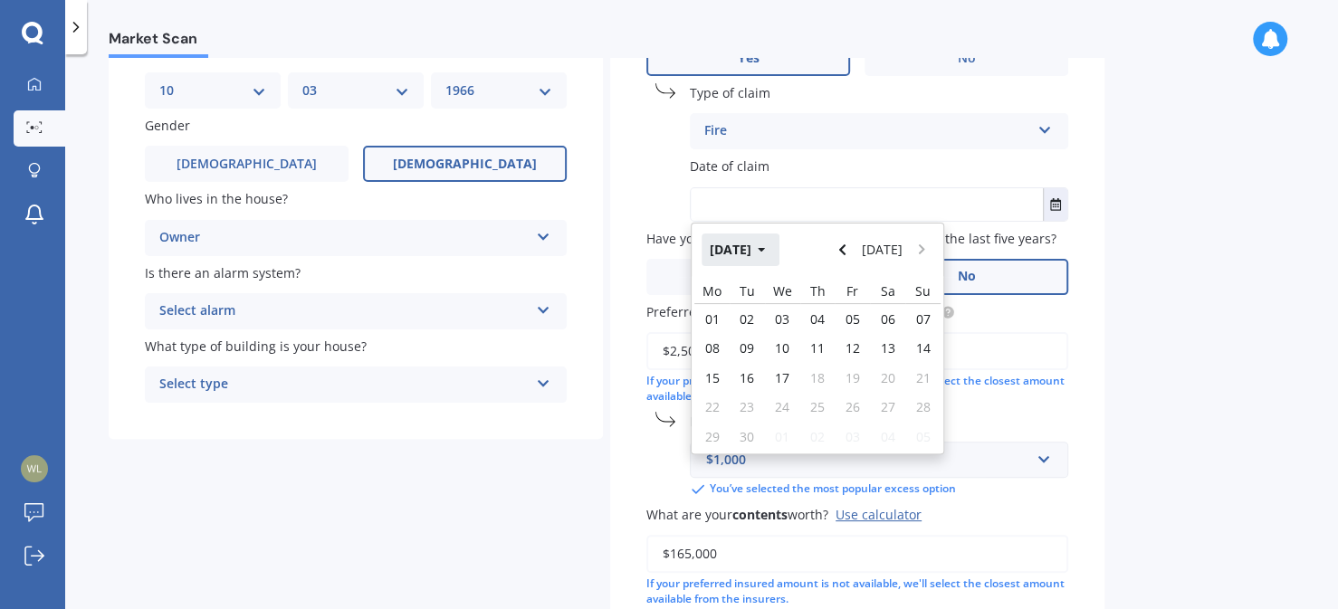
click at [766, 247] on icon "button" at bounding box center [762, 250] width 8 height 13
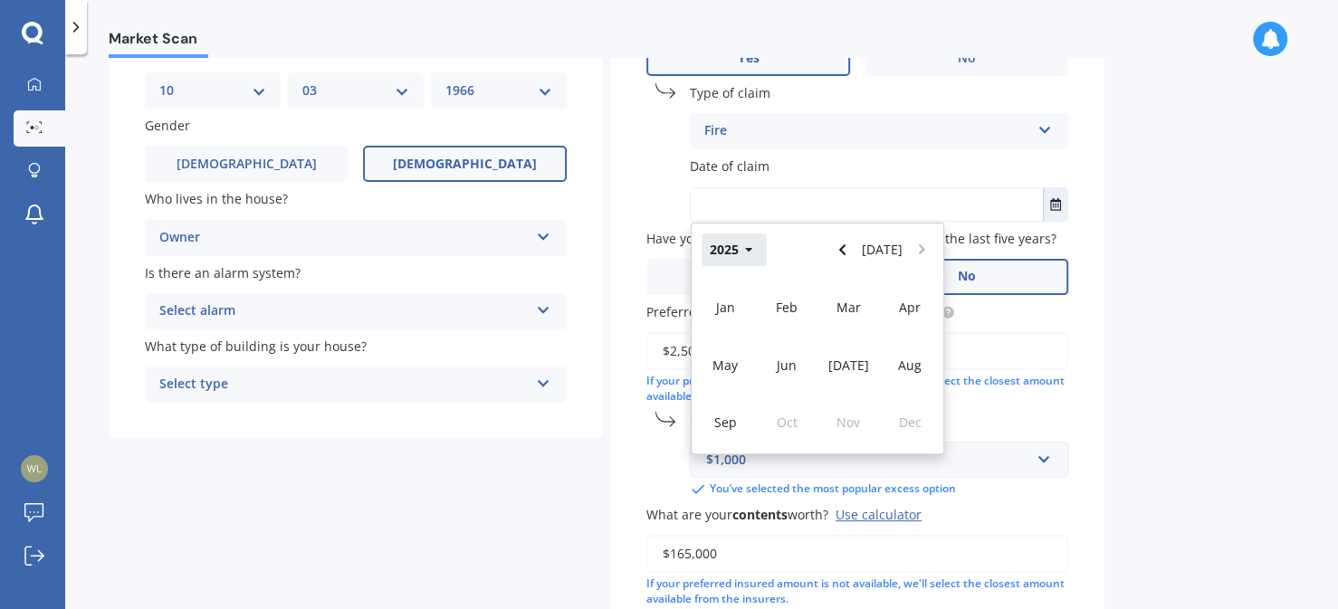
click at [747, 253] on icon "button" at bounding box center [749, 250] width 8 height 13
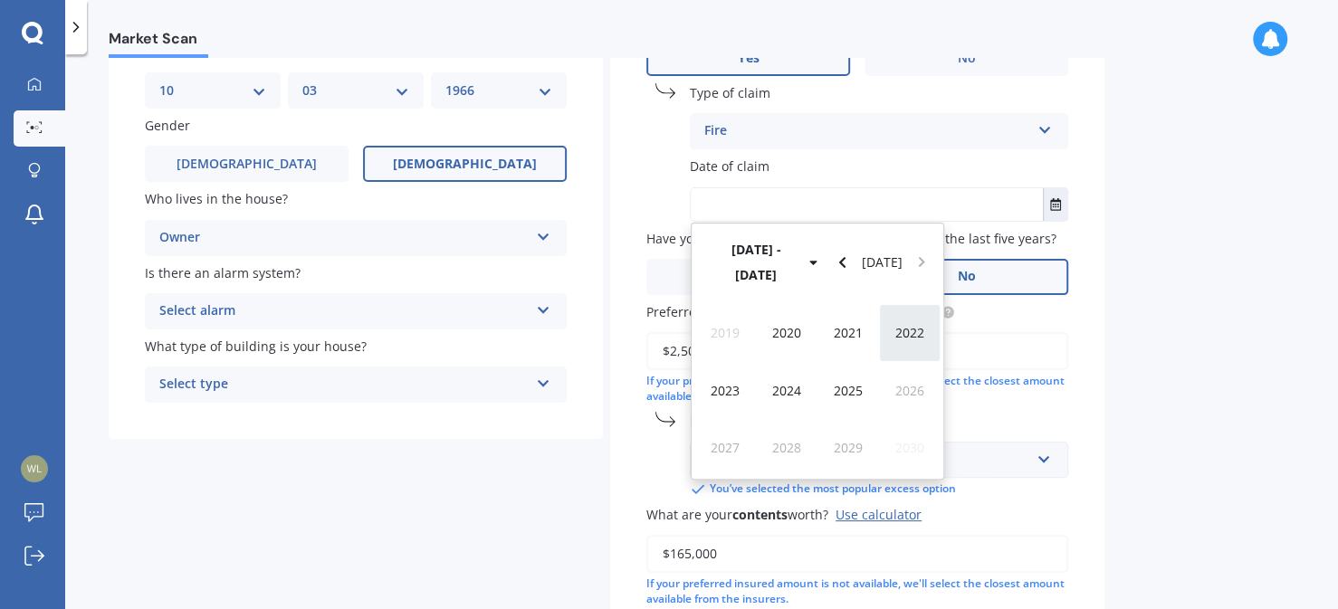
click at [916, 324] on span "2022" at bounding box center [910, 332] width 29 height 17
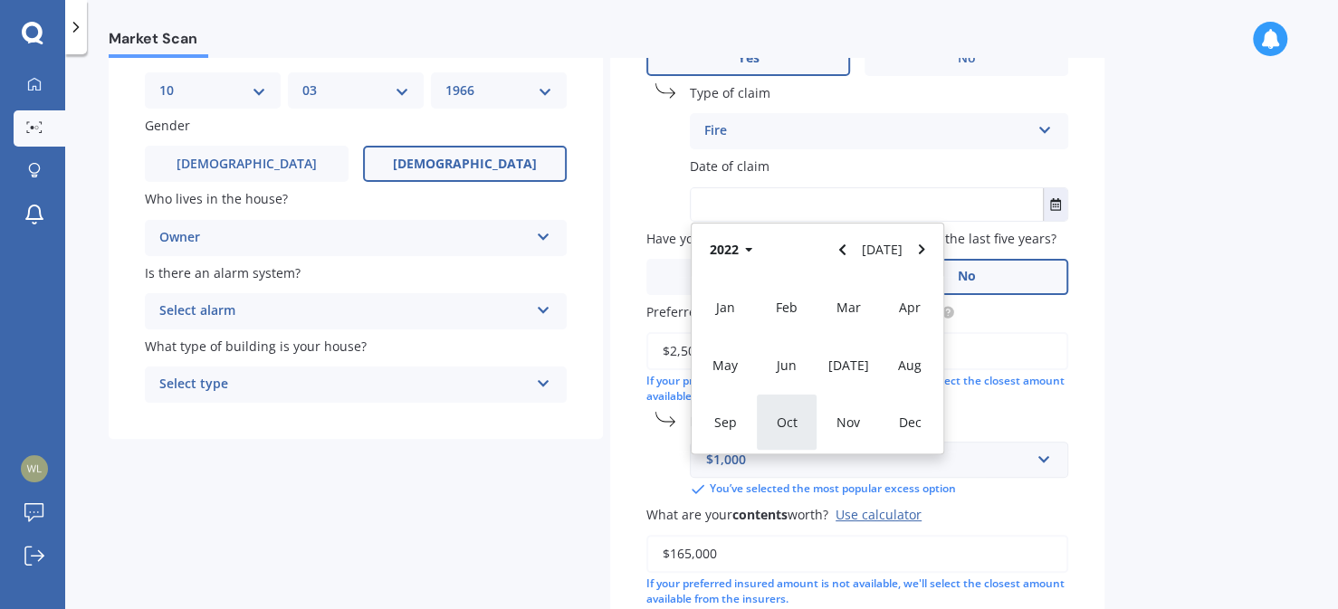
click at [784, 417] on span "Oct" at bounding box center [787, 422] width 21 height 17
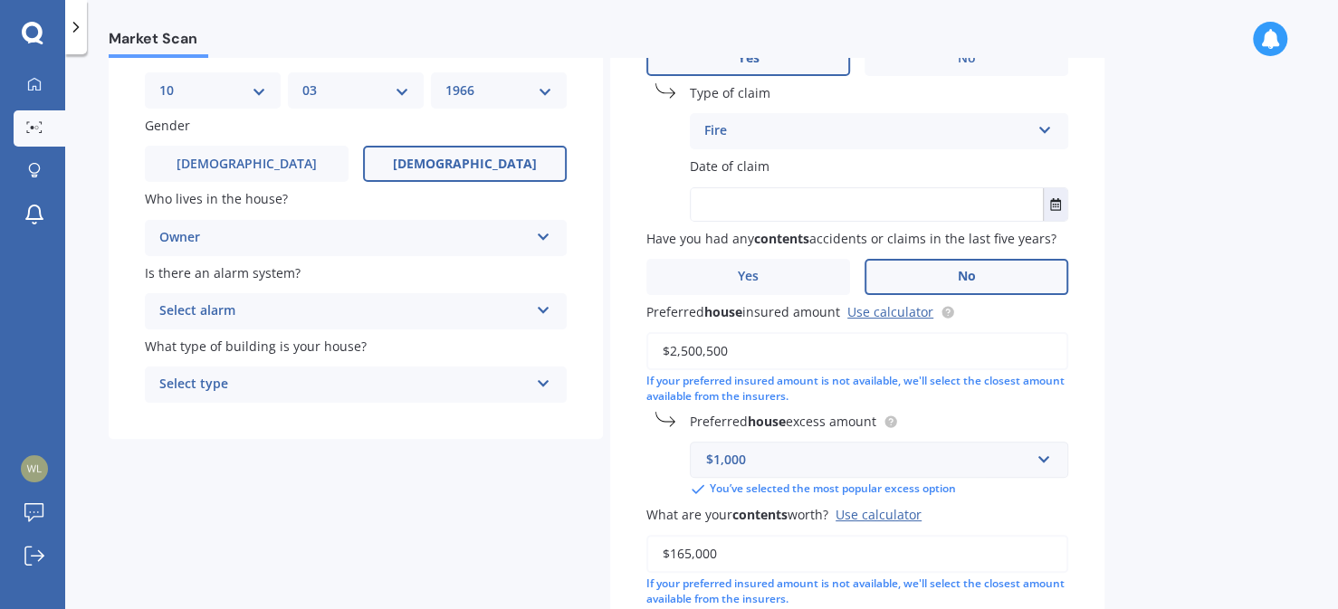
click at [1026, 360] on input "$2,500,500" at bounding box center [858, 351] width 422 height 38
click at [1056, 201] on icon "Select date" at bounding box center [1056, 204] width 11 height 13
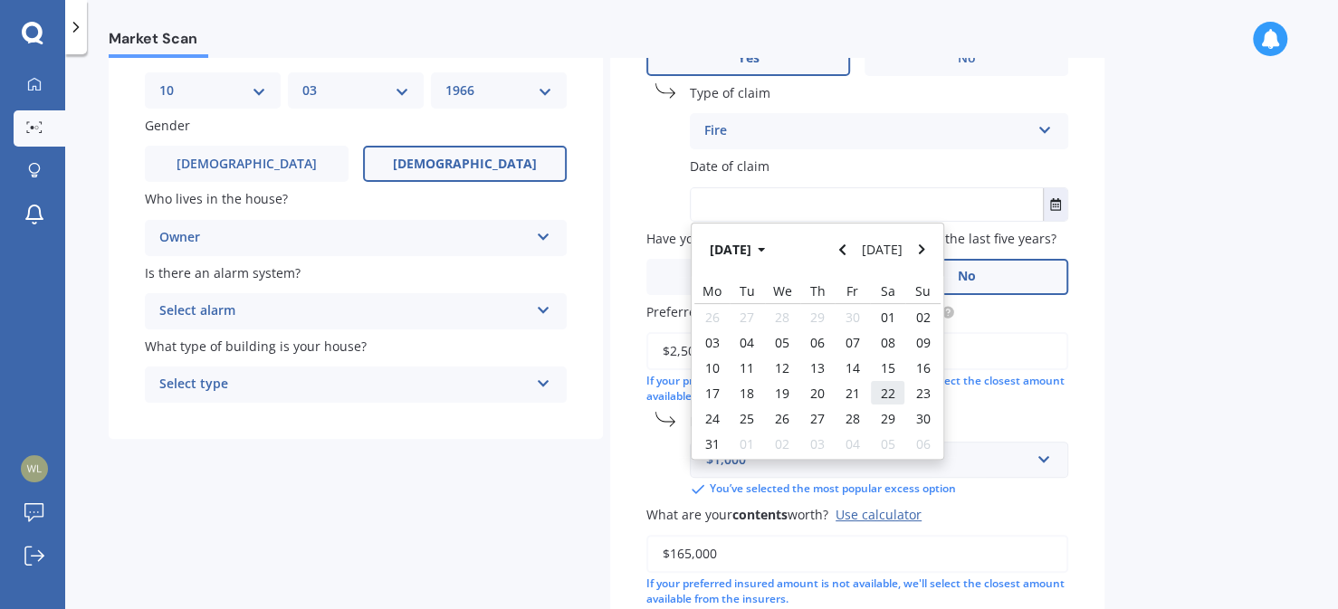
click at [889, 388] on span "22" at bounding box center [888, 393] width 14 height 17
type input "[DATE]"
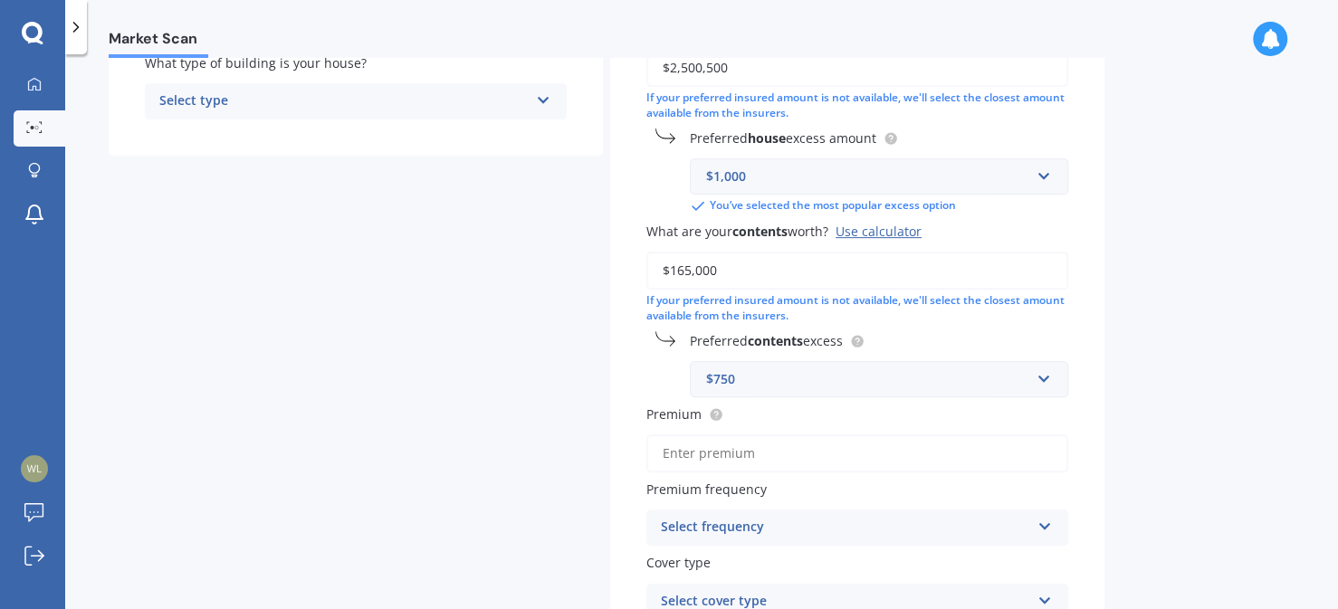
scroll to position [465, 0]
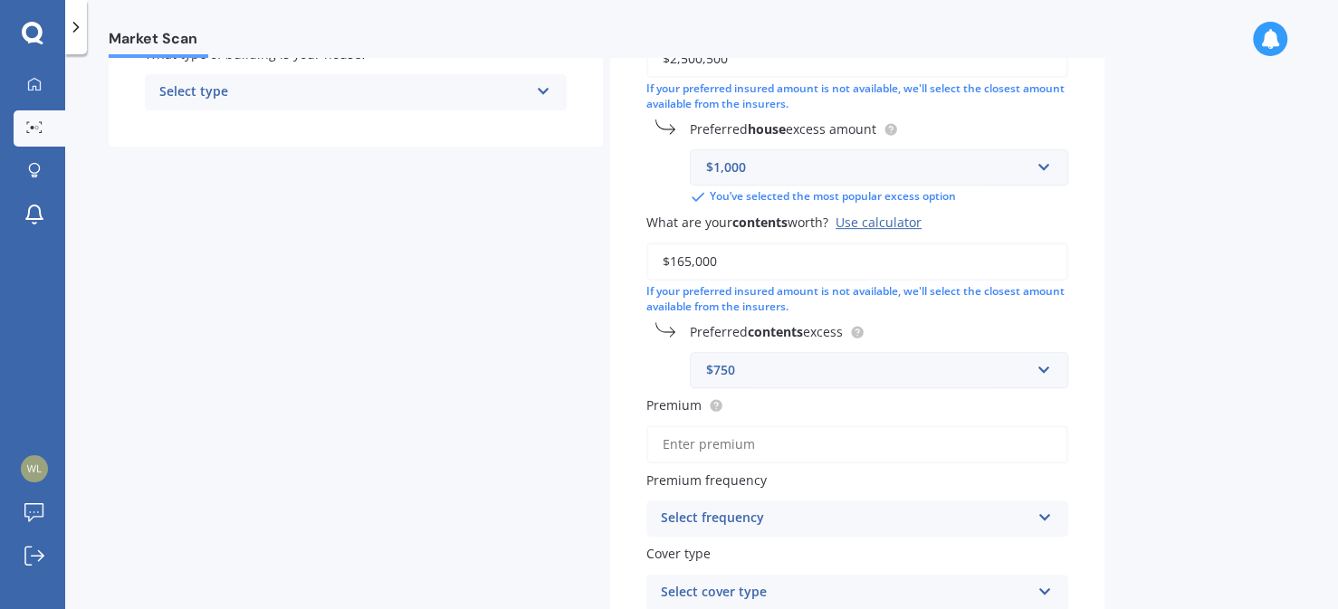
click at [814, 448] on input "Premium" at bounding box center [858, 445] width 422 height 38
type input "$477.83"
click at [1041, 514] on icon at bounding box center [1045, 514] width 15 height 13
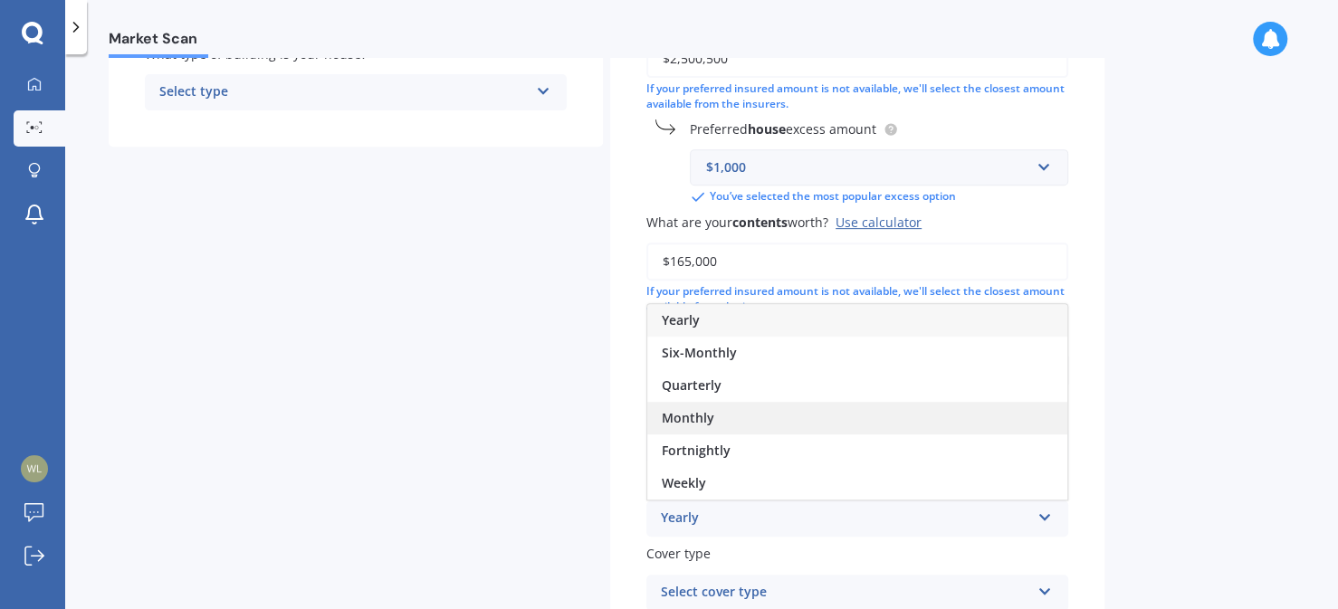
click at [769, 416] on div "Monthly" at bounding box center [858, 418] width 420 height 33
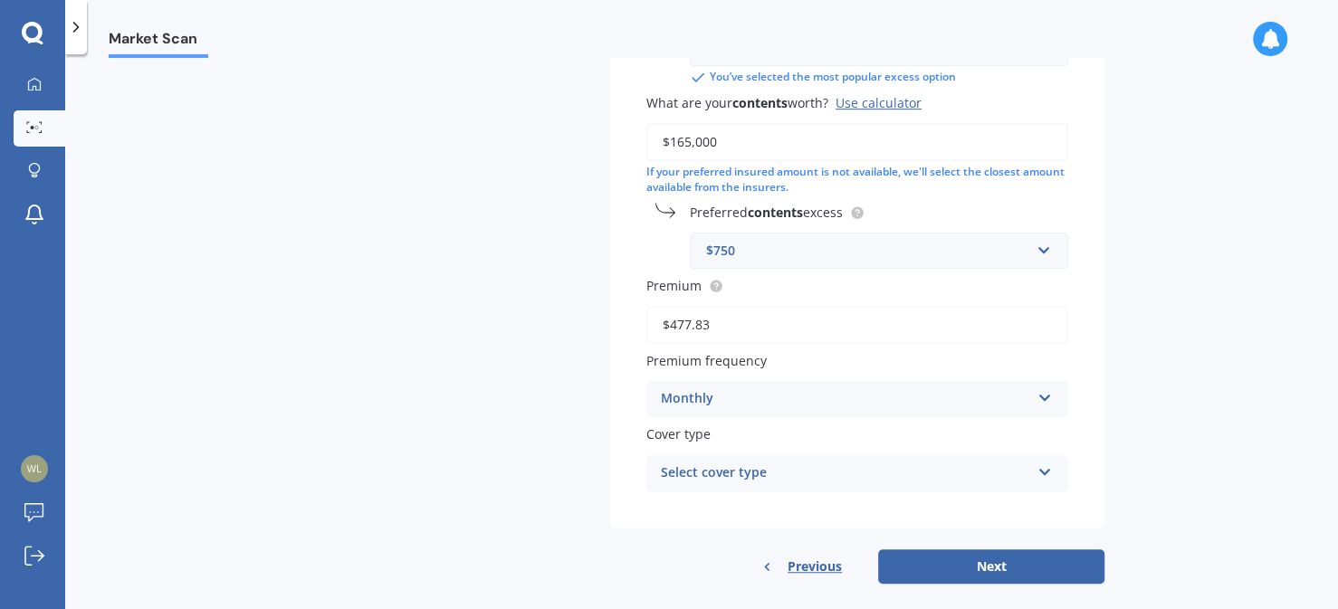
scroll to position [591, 0]
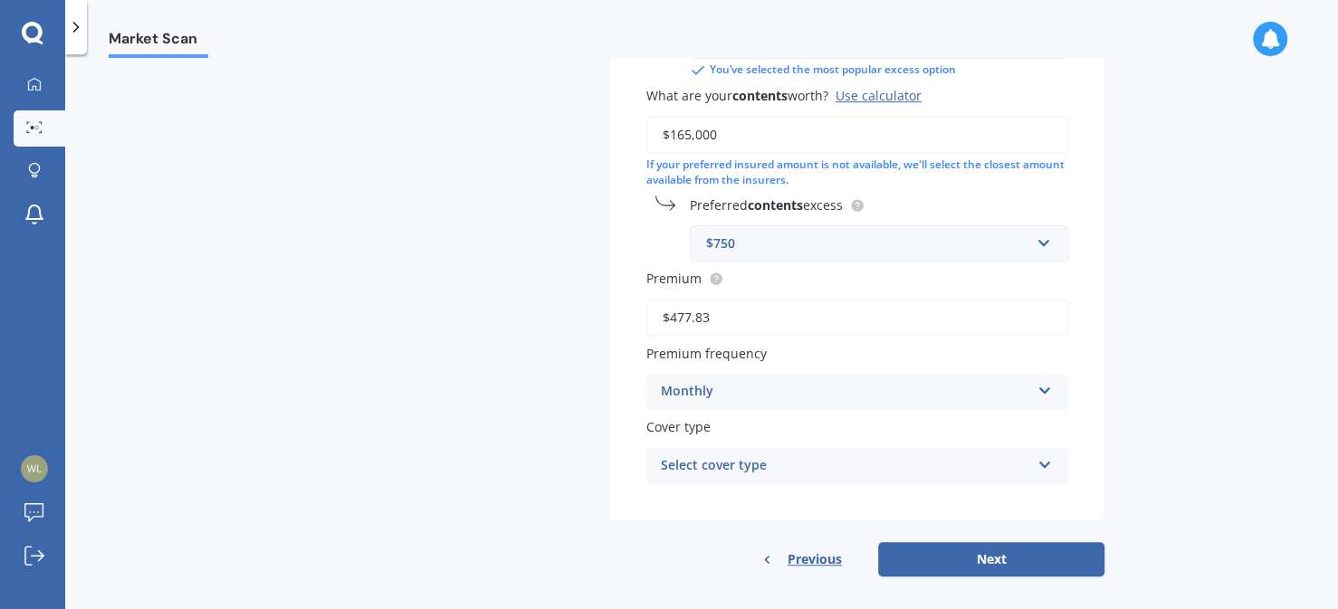
click at [1039, 467] on icon at bounding box center [1045, 462] width 15 height 13
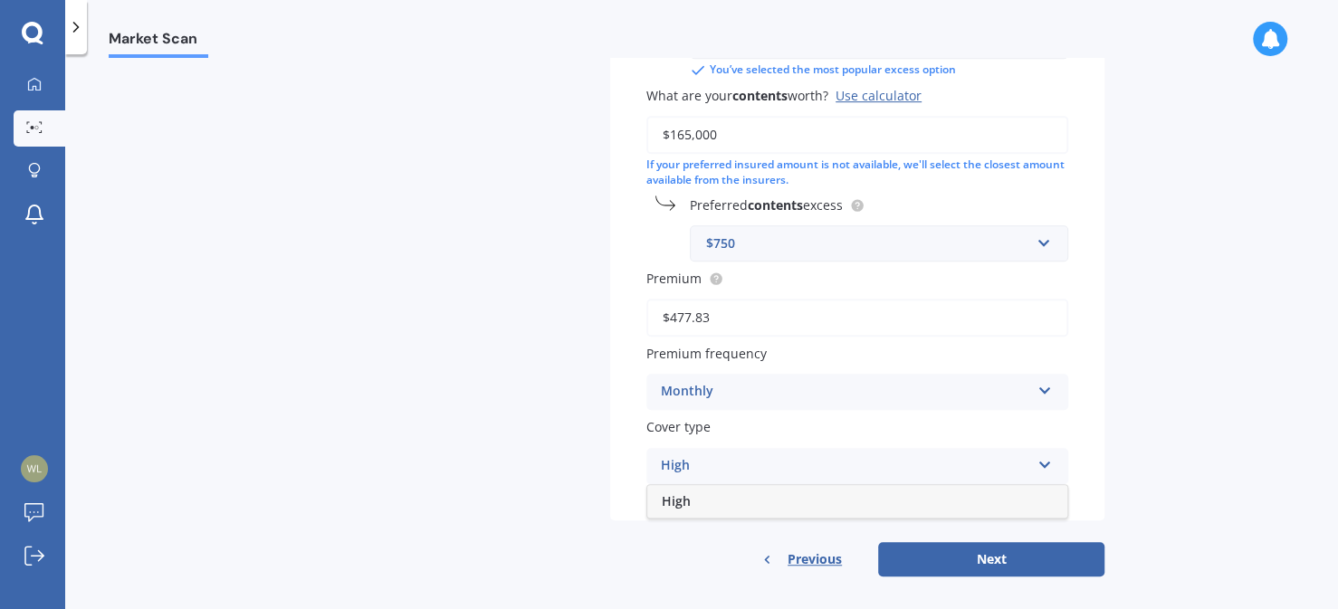
click at [708, 498] on div "High" at bounding box center [858, 501] width 420 height 33
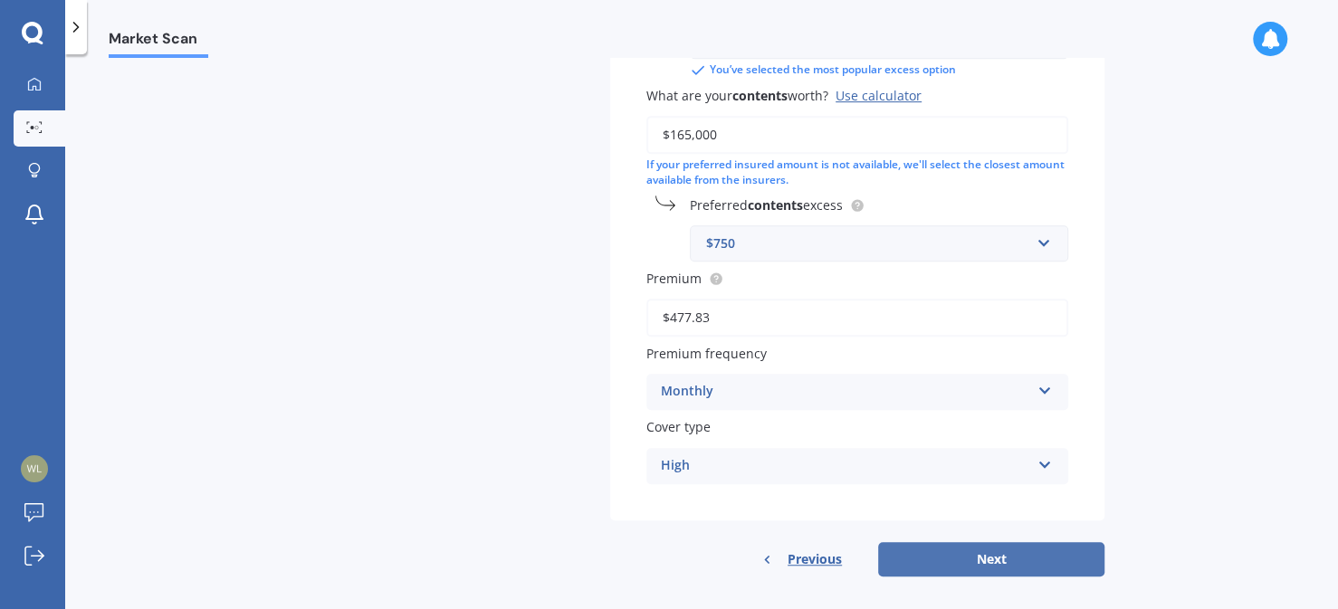
click at [956, 557] on button "Next" at bounding box center [991, 559] width 226 height 34
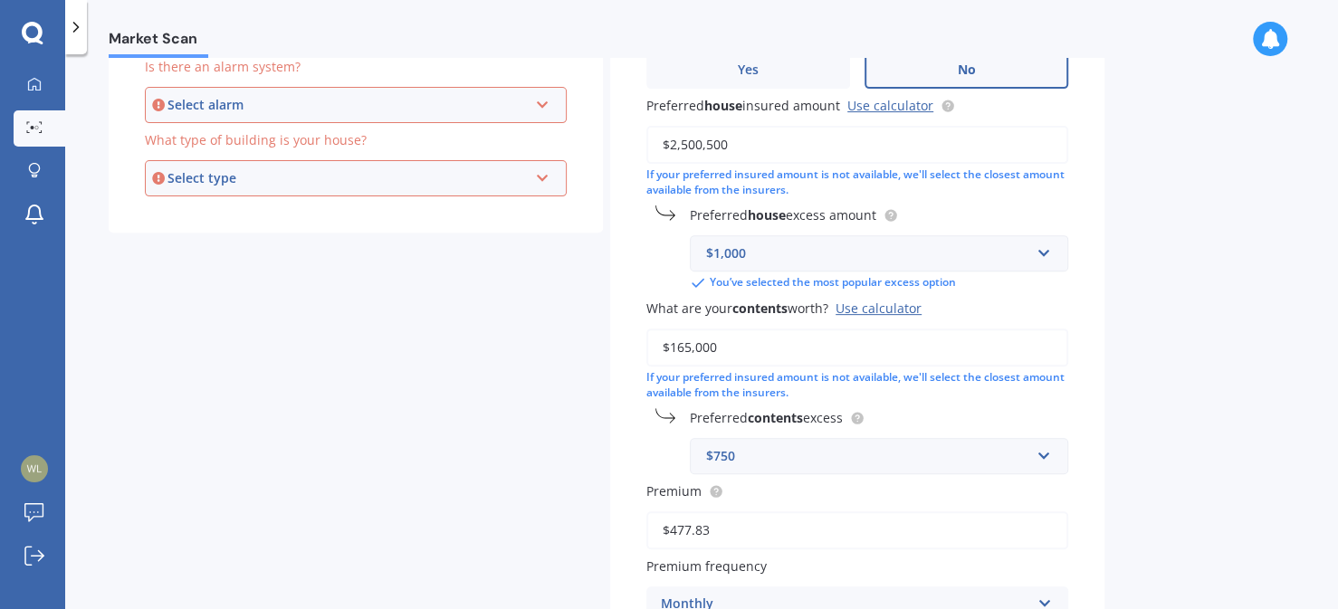
scroll to position [378, 0]
click at [542, 101] on icon at bounding box center [542, 102] width 15 height 13
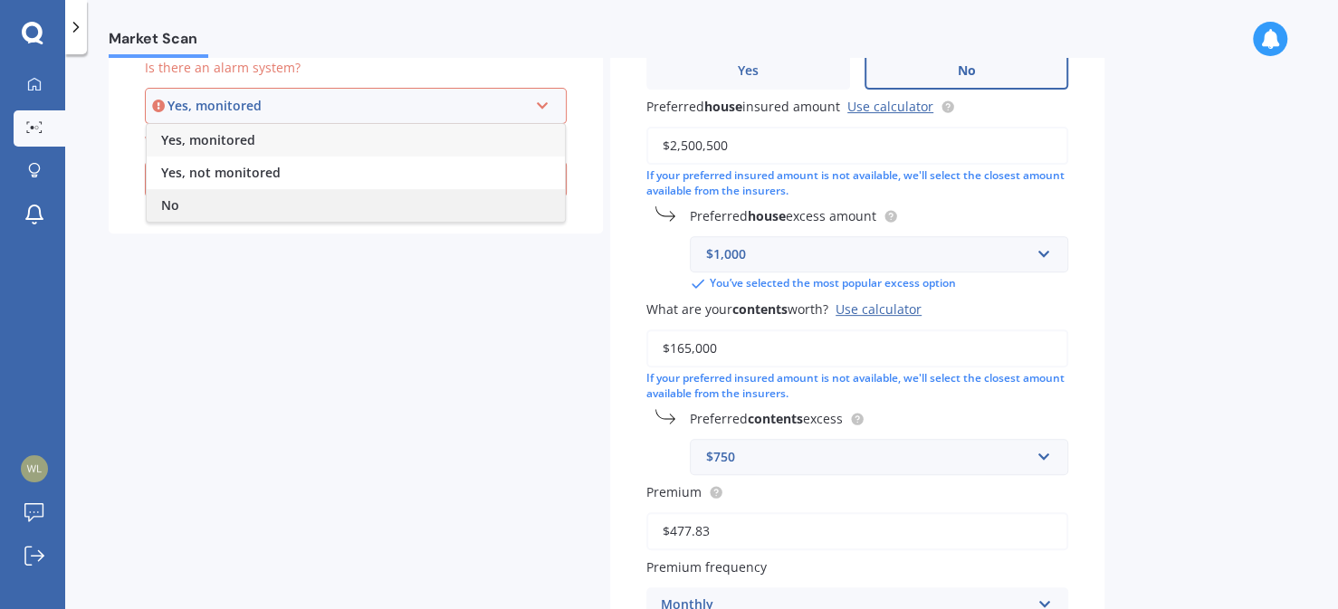
click at [199, 204] on div "No" at bounding box center [356, 205] width 418 height 33
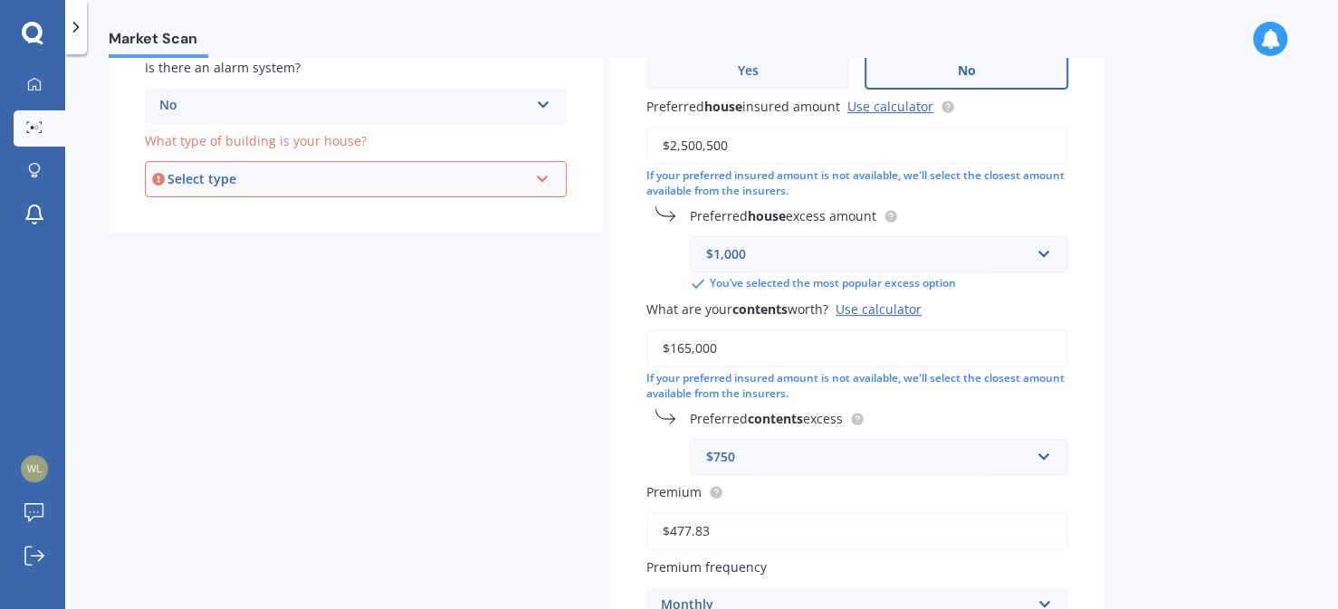
click at [543, 177] on icon at bounding box center [542, 175] width 15 height 13
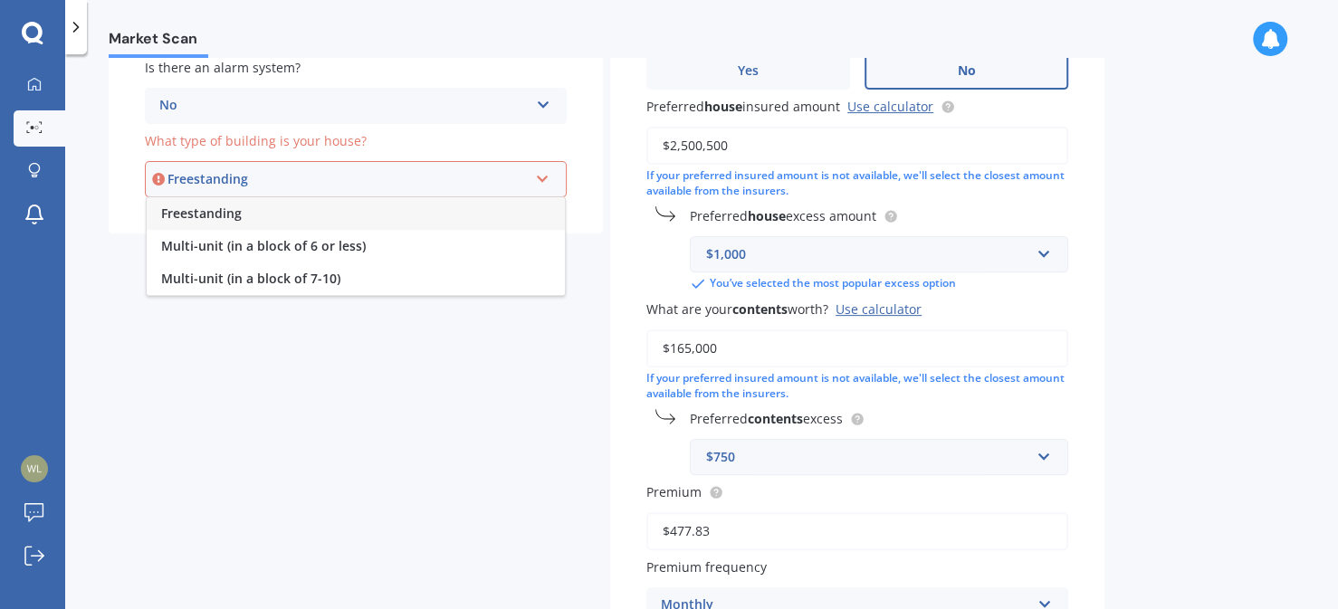
click at [225, 207] on span "Freestanding" at bounding box center [201, 213] width 81 height 17
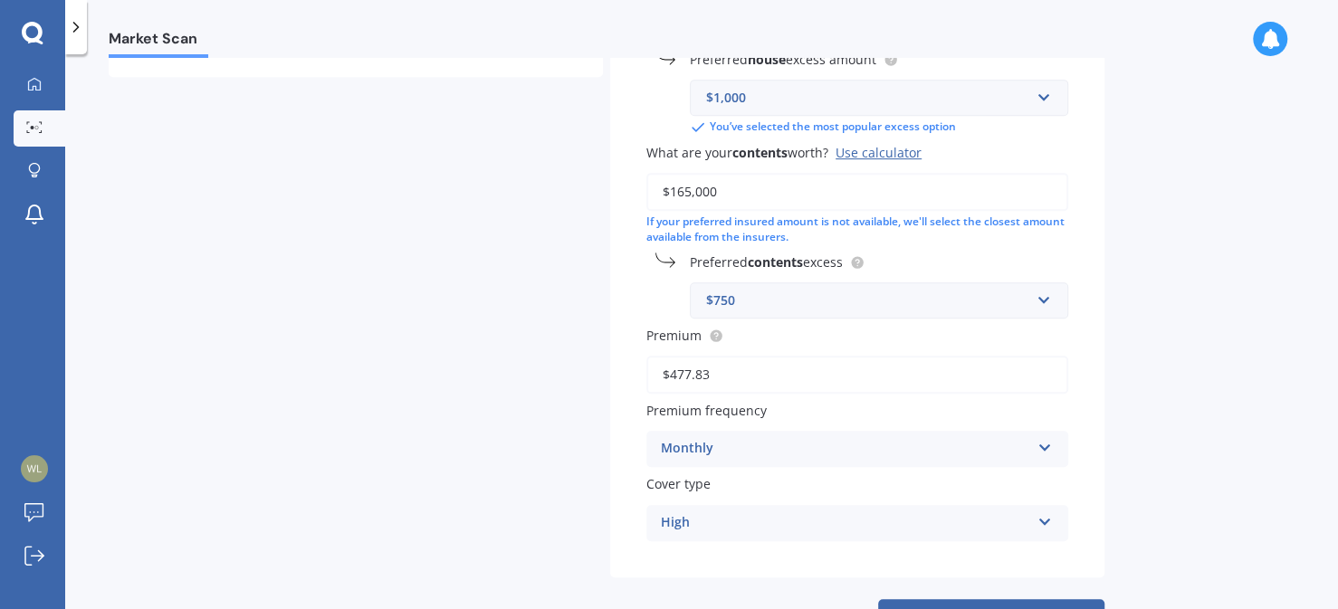
scroll to position [606, 0]
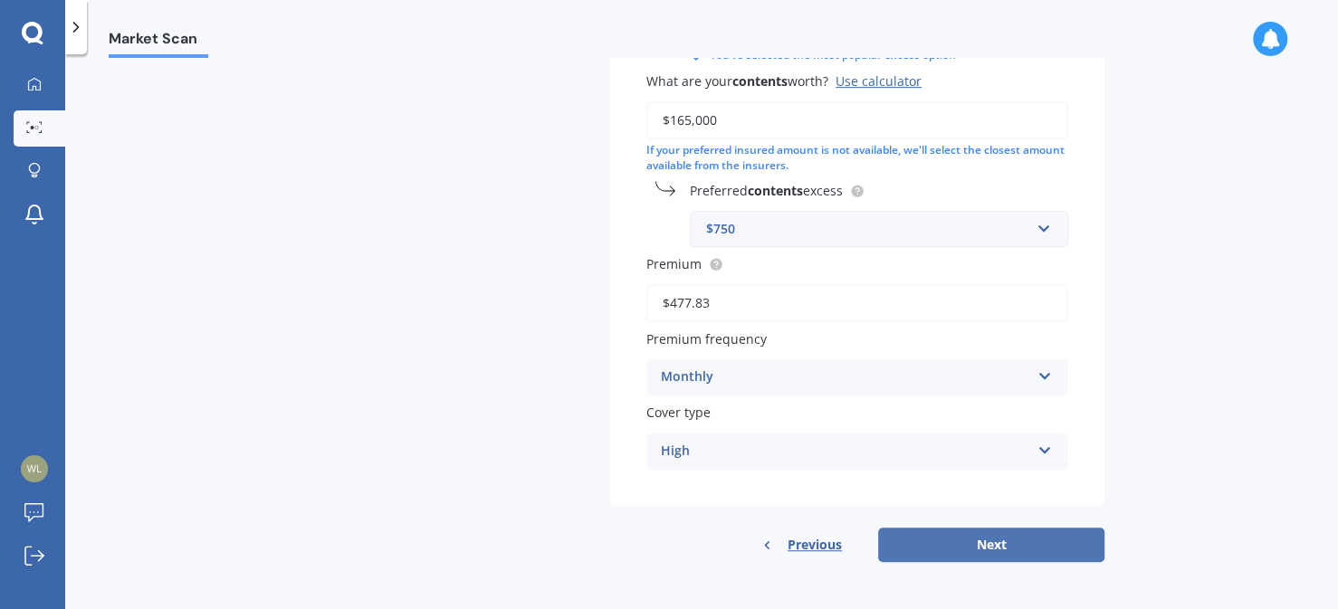
click at [999, 544] on button "Next" at bounding box center [991, 545] width 226 height 34
select select "10"
select select "03"
select select "1966"
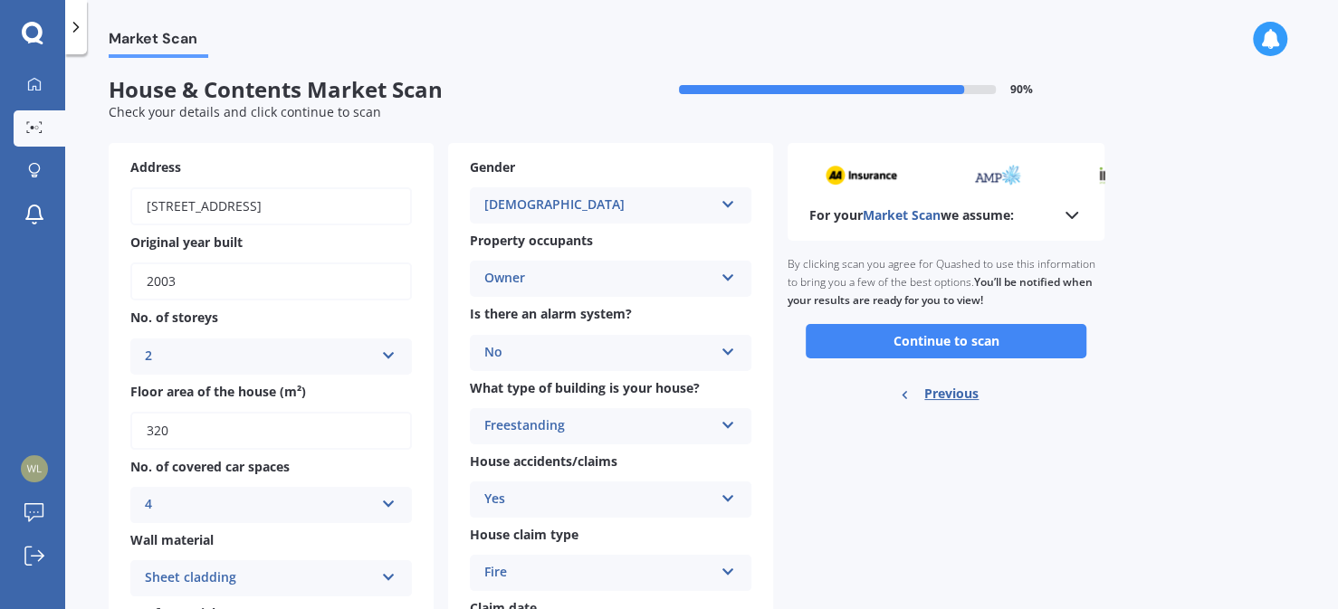
scroll to position [0, 0]
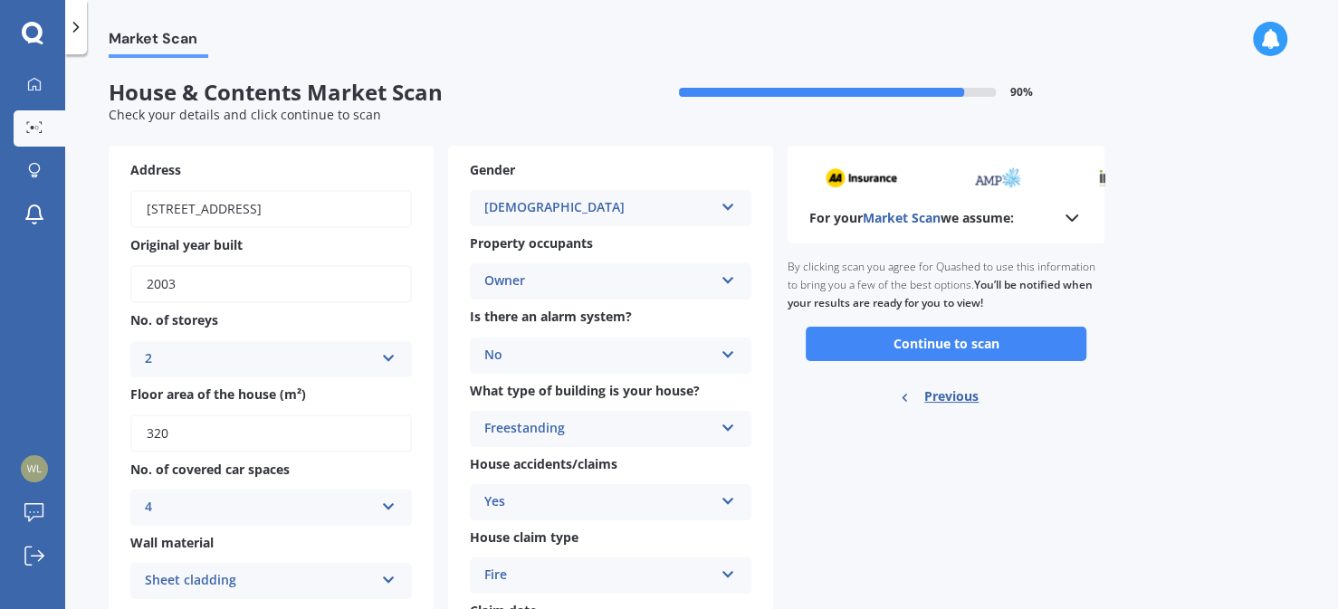
click at [1074, 214] on icon at bounding box center [1072, 218] width 22 height 22
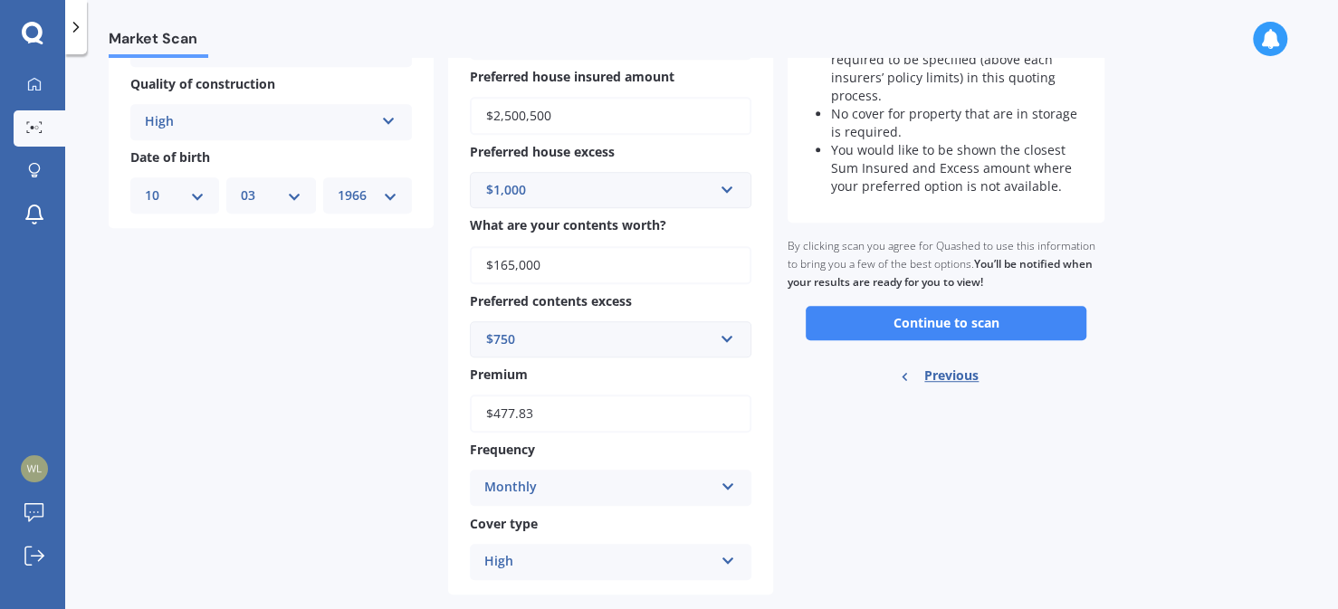
scroll to position [683, 0]
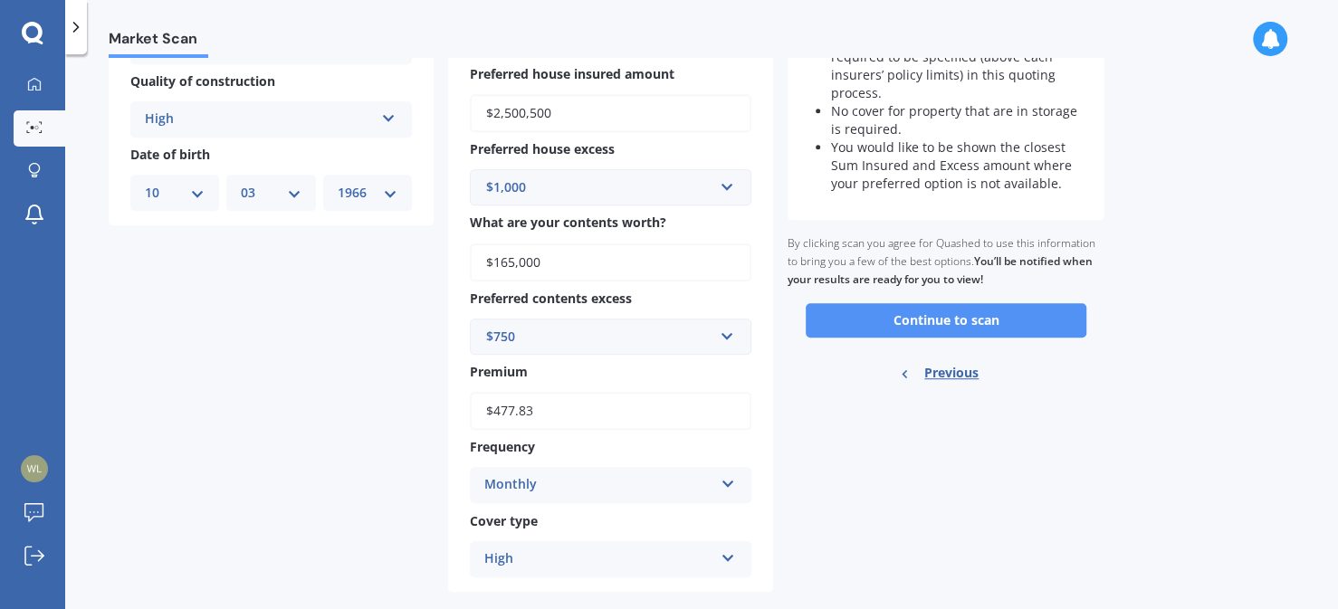
click at [935, 312] on button "Continue to scan" at bounding box center [946, 320] width 281 height 34
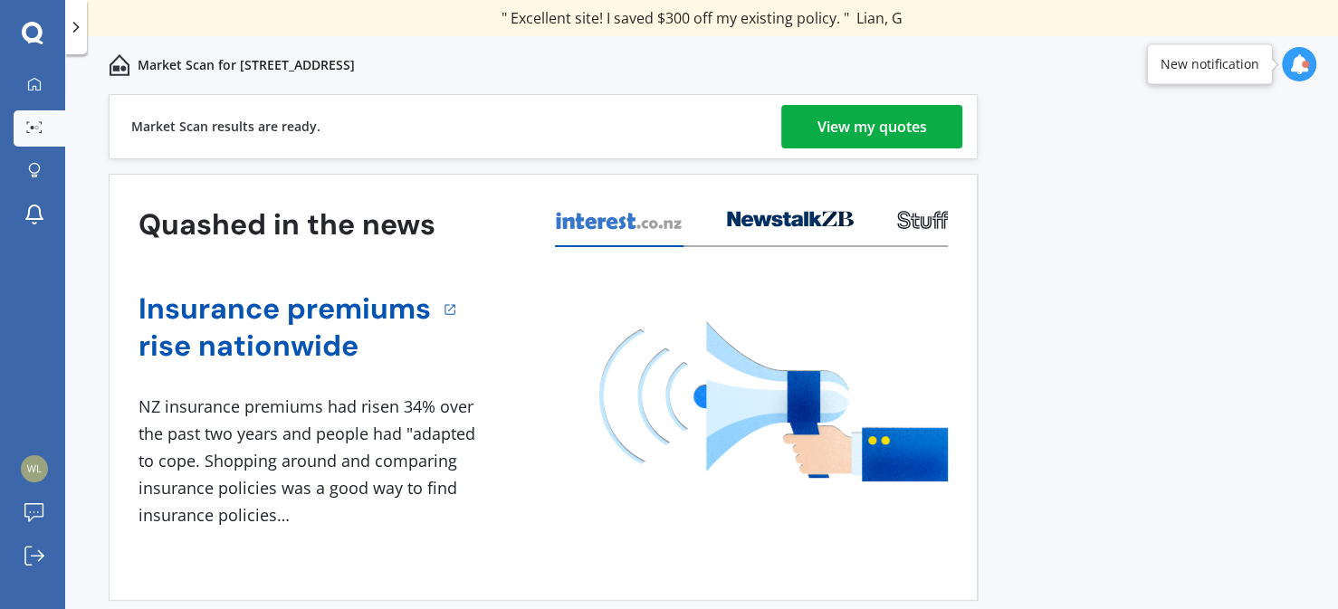
click at [900, 126] on div "View my quotes" at bounding box center [873, 126] width 110 height 43
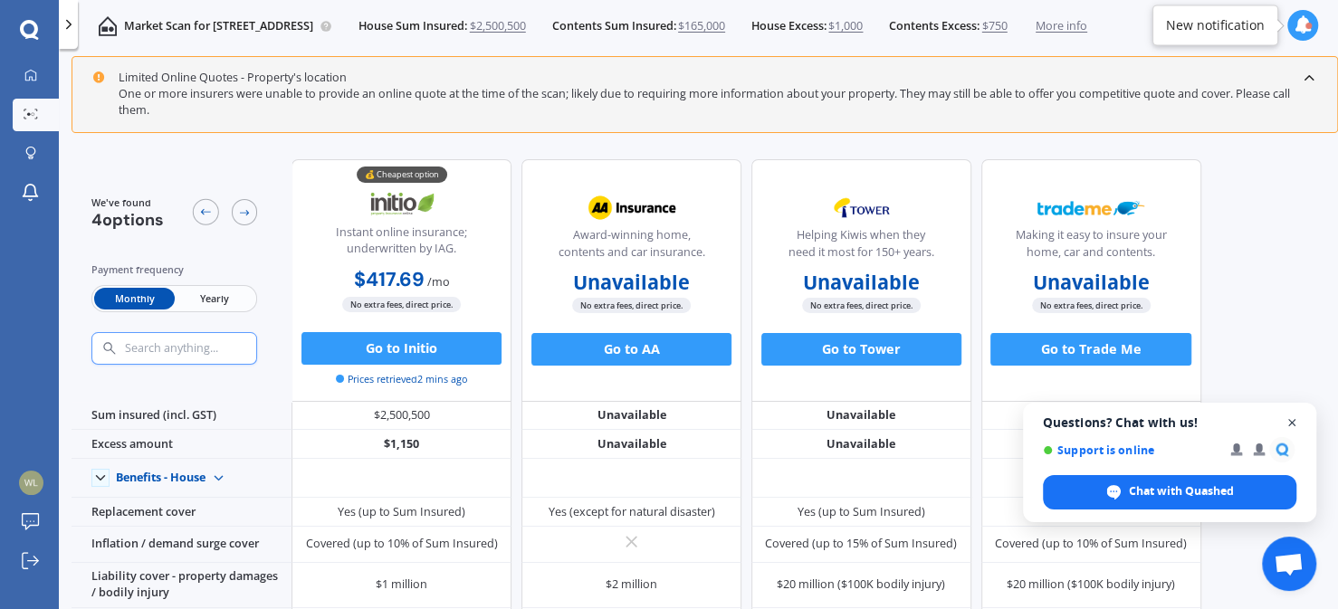
click at [1291, 422] on span "Close chat" at bounding box center [1292, 423] width 23 height 23
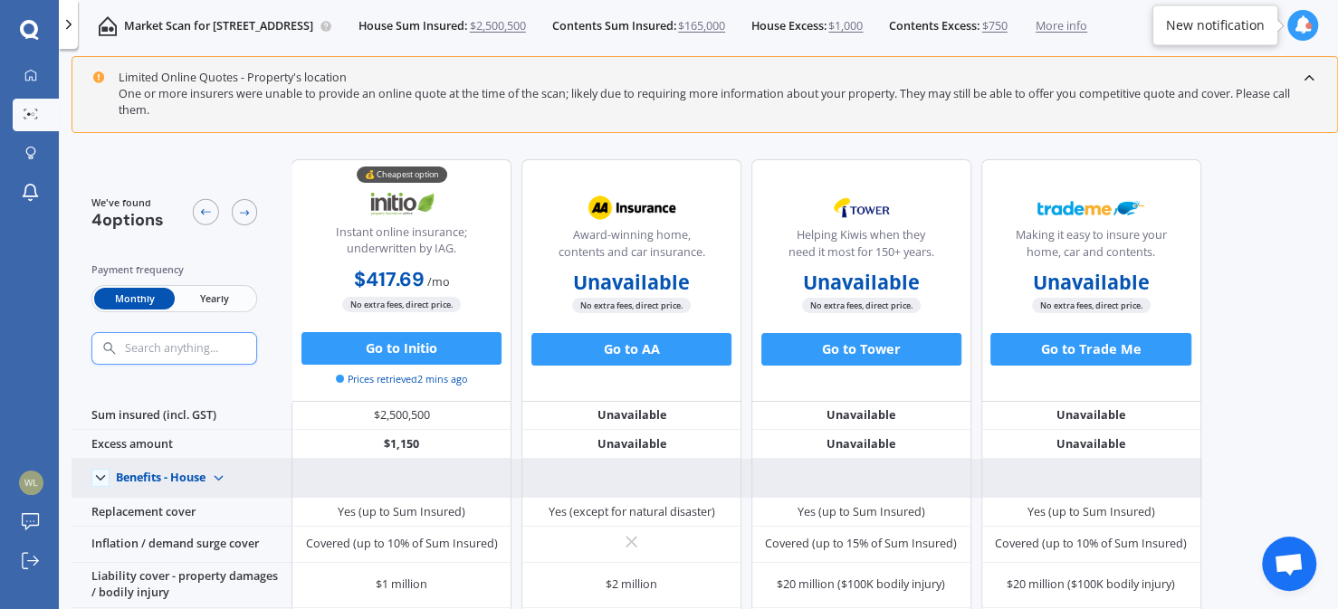
click at [218, 472] on img at bounding box center [219, 478] width 26 height 26
click at [199, 531] on span "Benefits - Contents" at bounding box center [180, 535] width 100 height 15
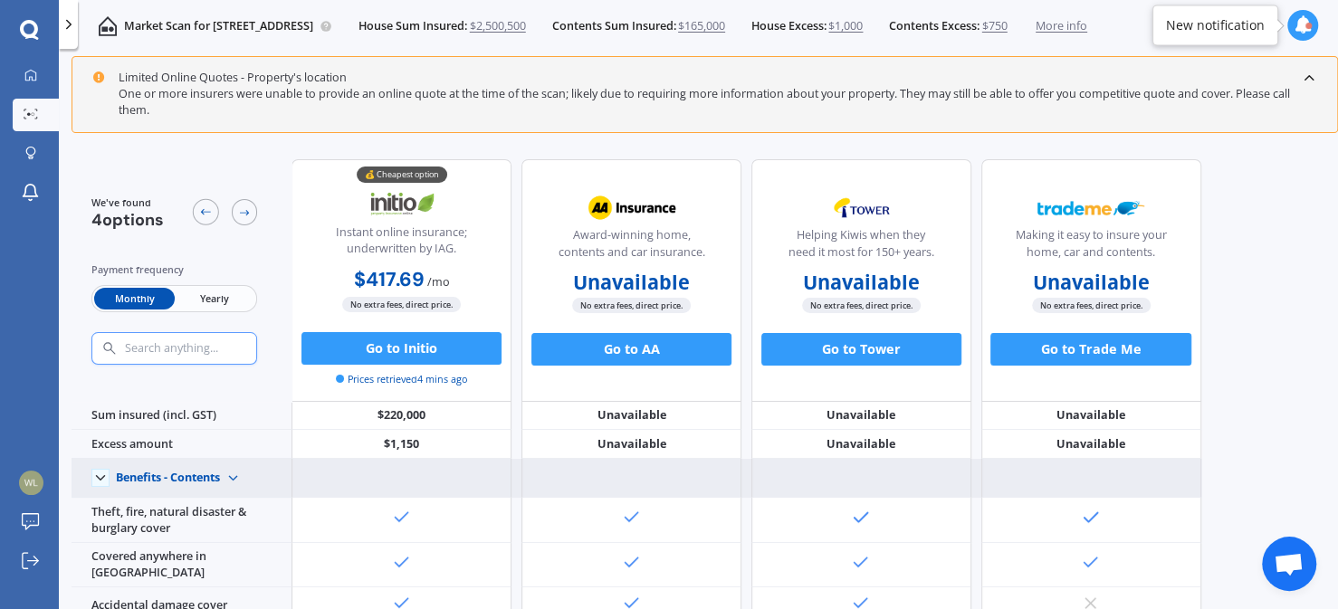
click at [235, 475] on img at bounding box center [233, 478] width 26 height 26
click at [204, 500] on span "Benefits - House" at bounding box center [173, 505] width 86 height 15
